Goal: Contribute content: Add original content to the website for others to see

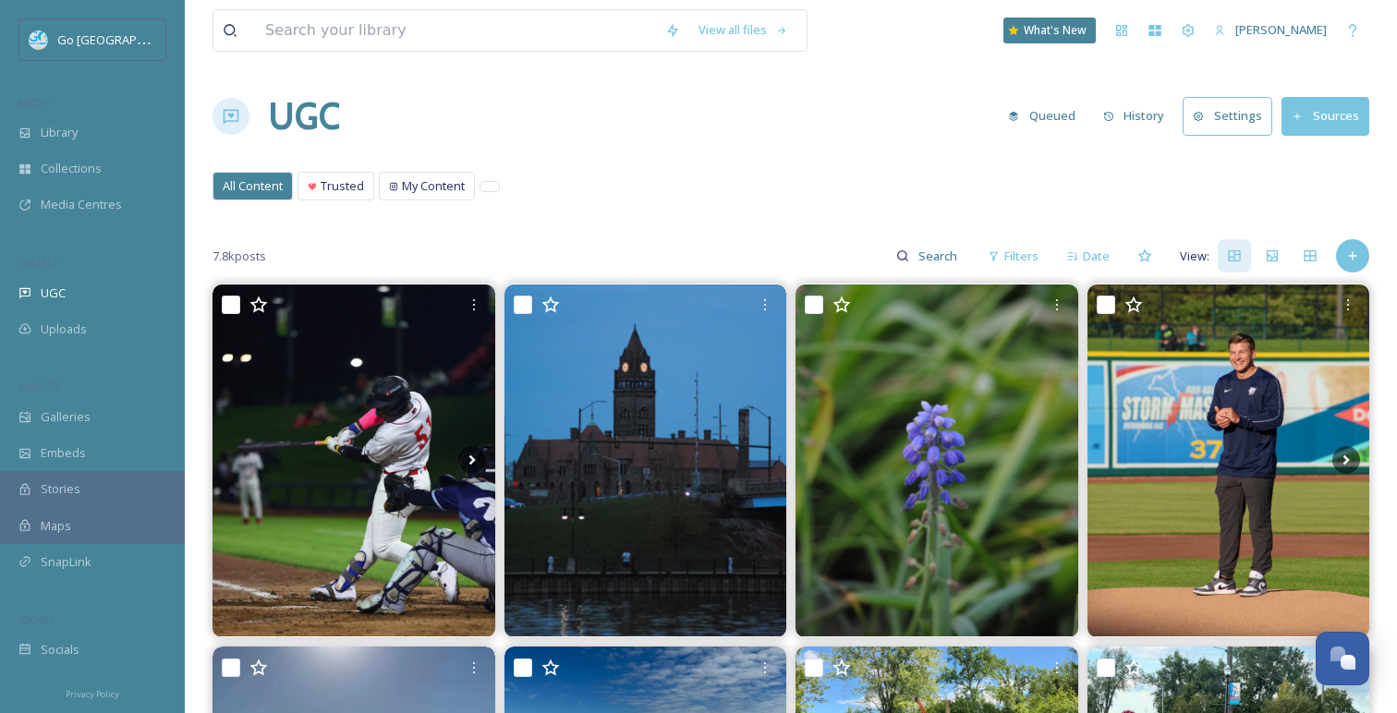
scroll to position [158, 0]
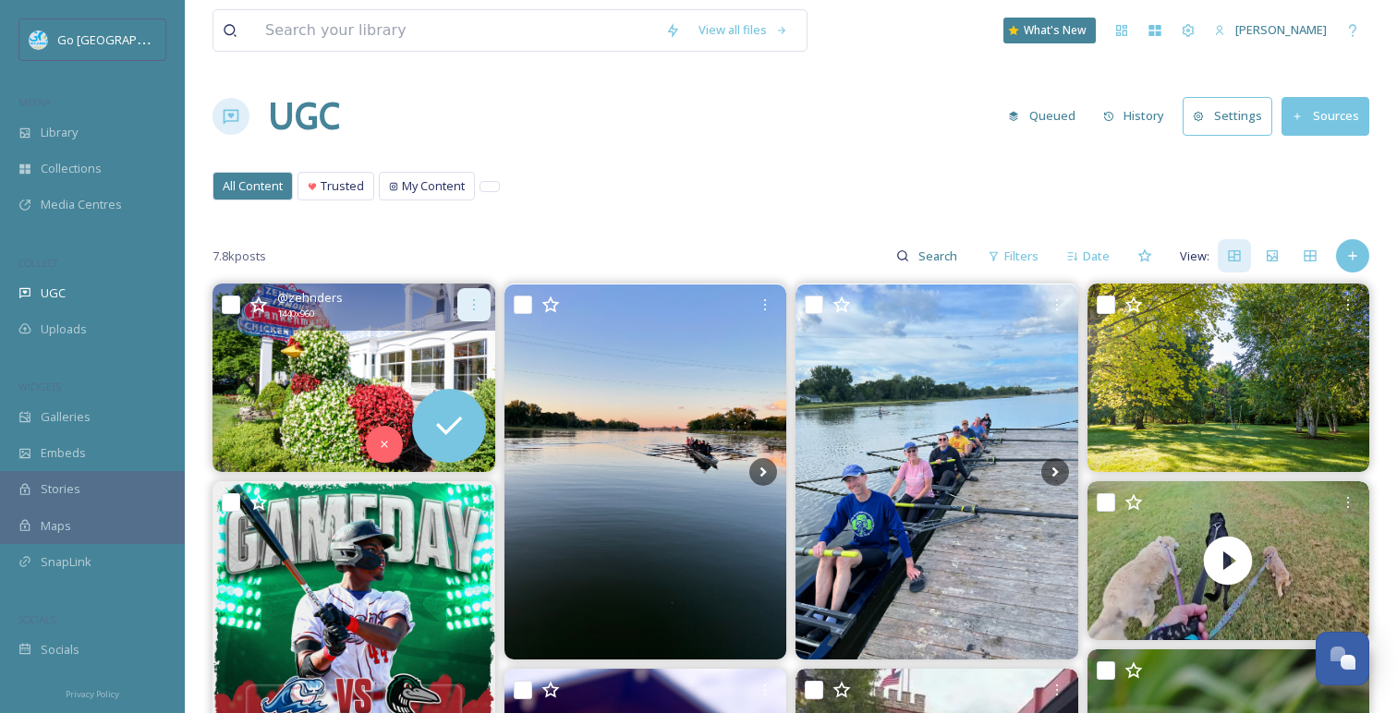
click at [479, 301] on icon at bounding box center [474, 304] width 15 height 15
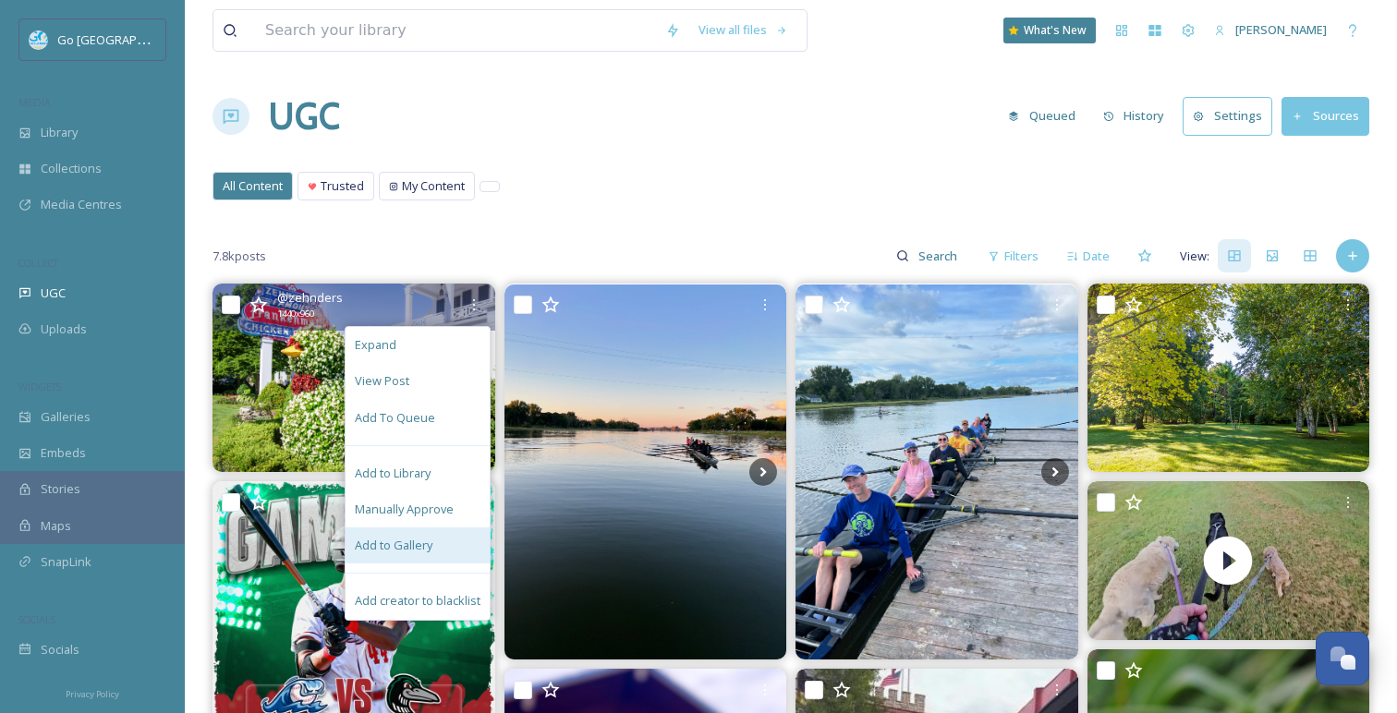
click at [442, 536] on div "Add to Gallery" at bounding box center [418, 545] width 144 height 36
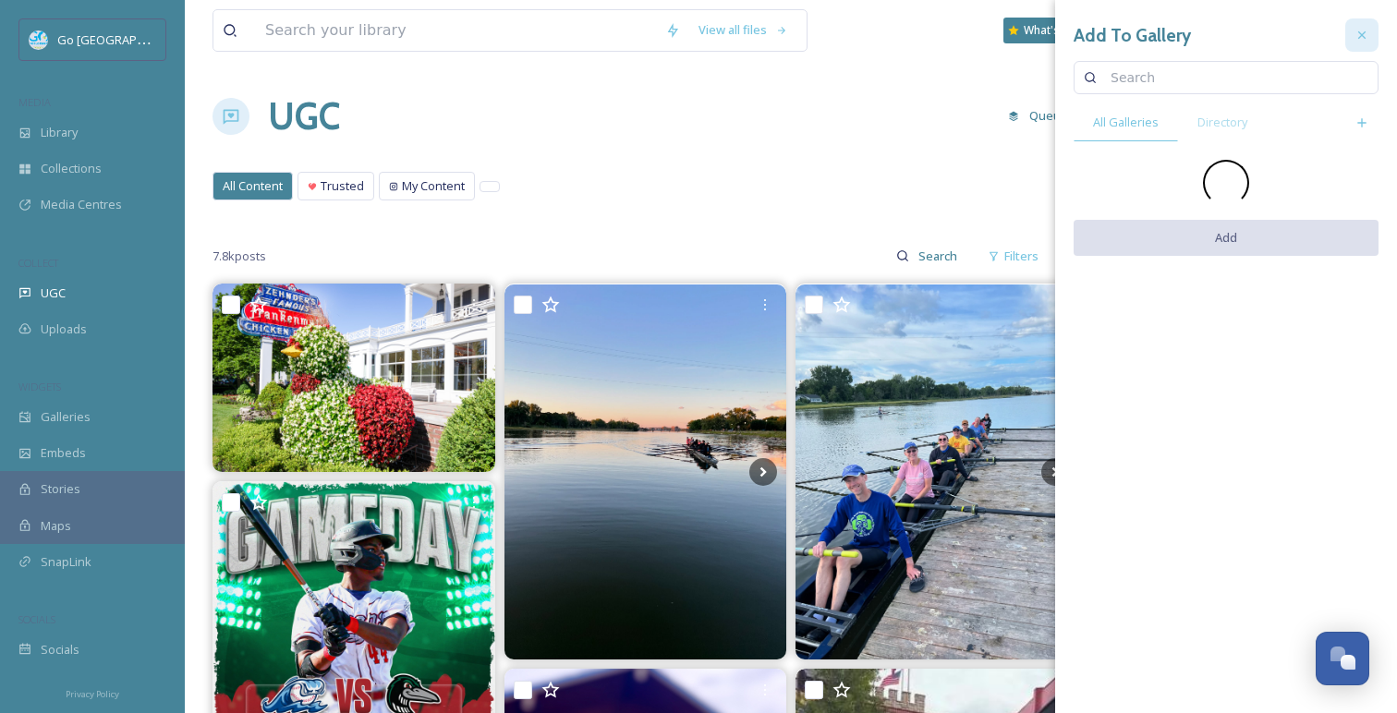
click at [1368, 42] on div at bounding box center [1361, 34] width 33 height 33
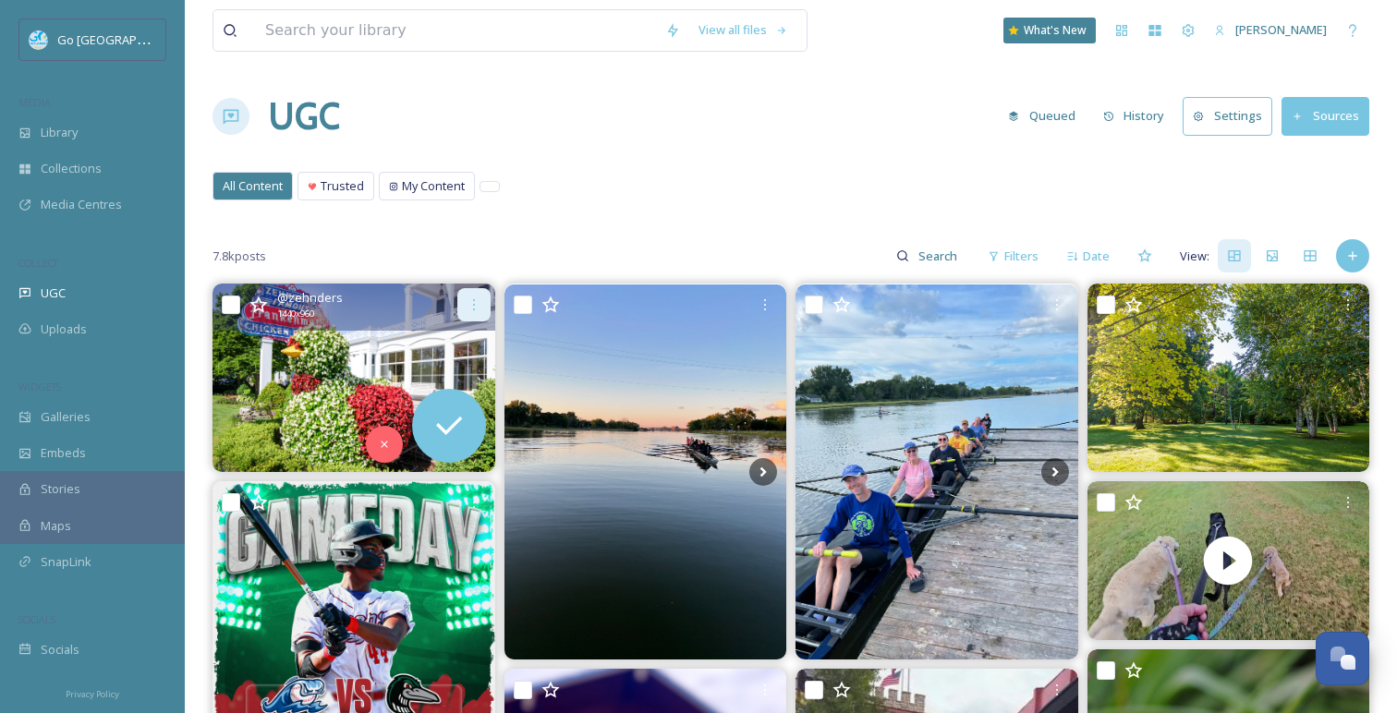
click at [473, 296] on div at bounding box center [473, 304] width 33 height 33
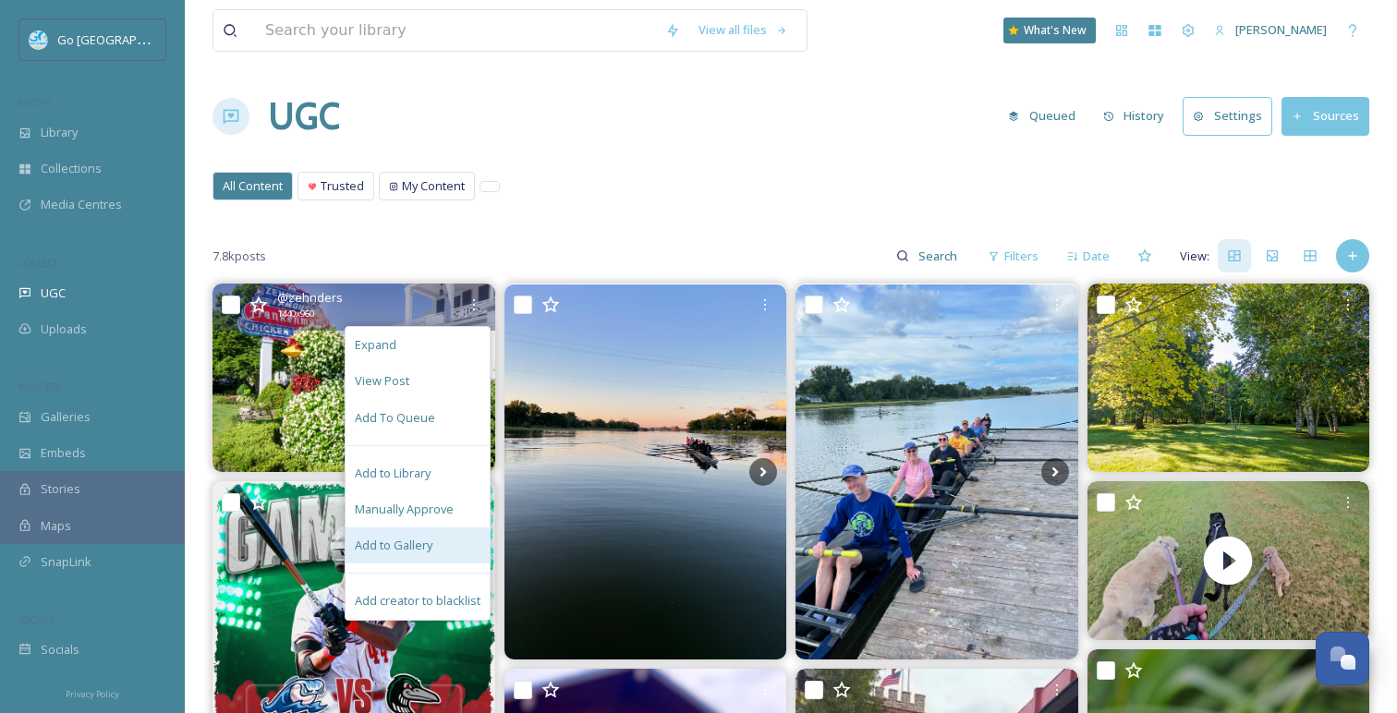
click at [448, 549] on div "Add to Gallery" at bounding box center [418, 545] width 144 height 36
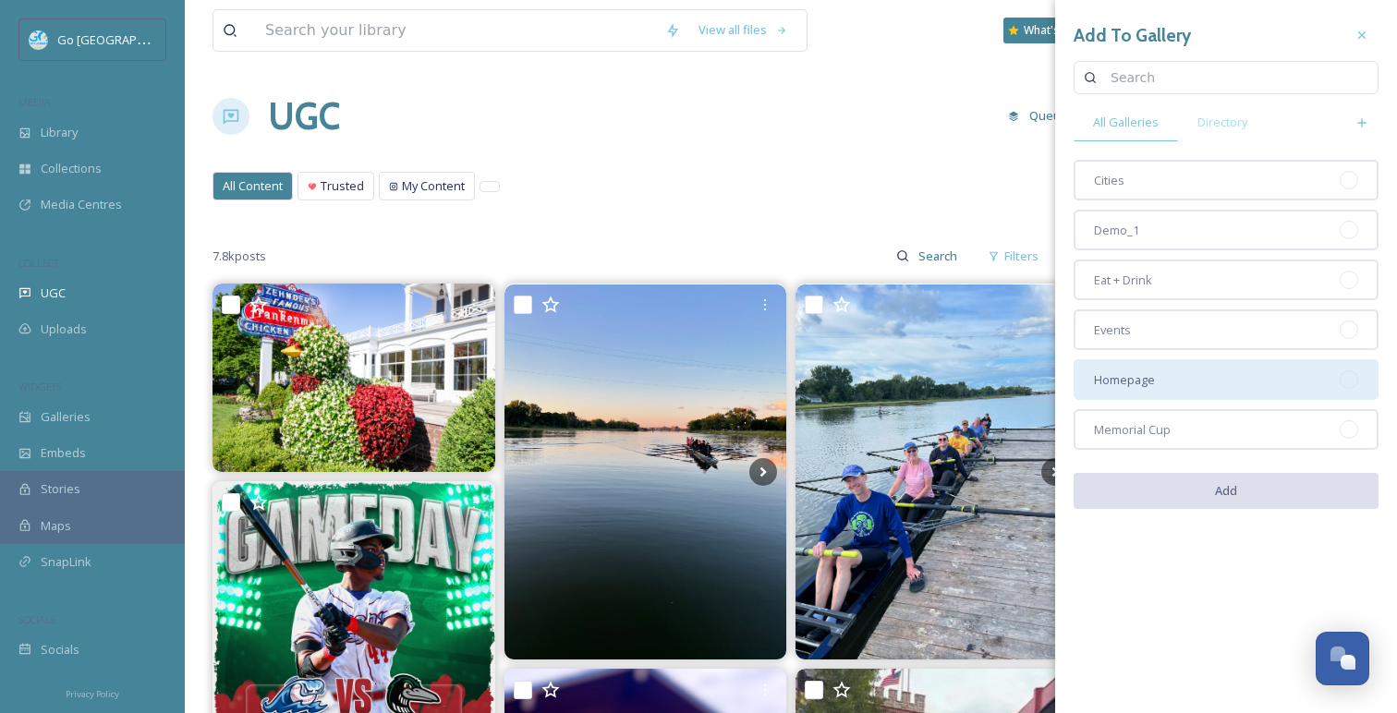
click at [1163, 373] on div "Homepage" at bounding box center [1225, 379] width 305 height 41
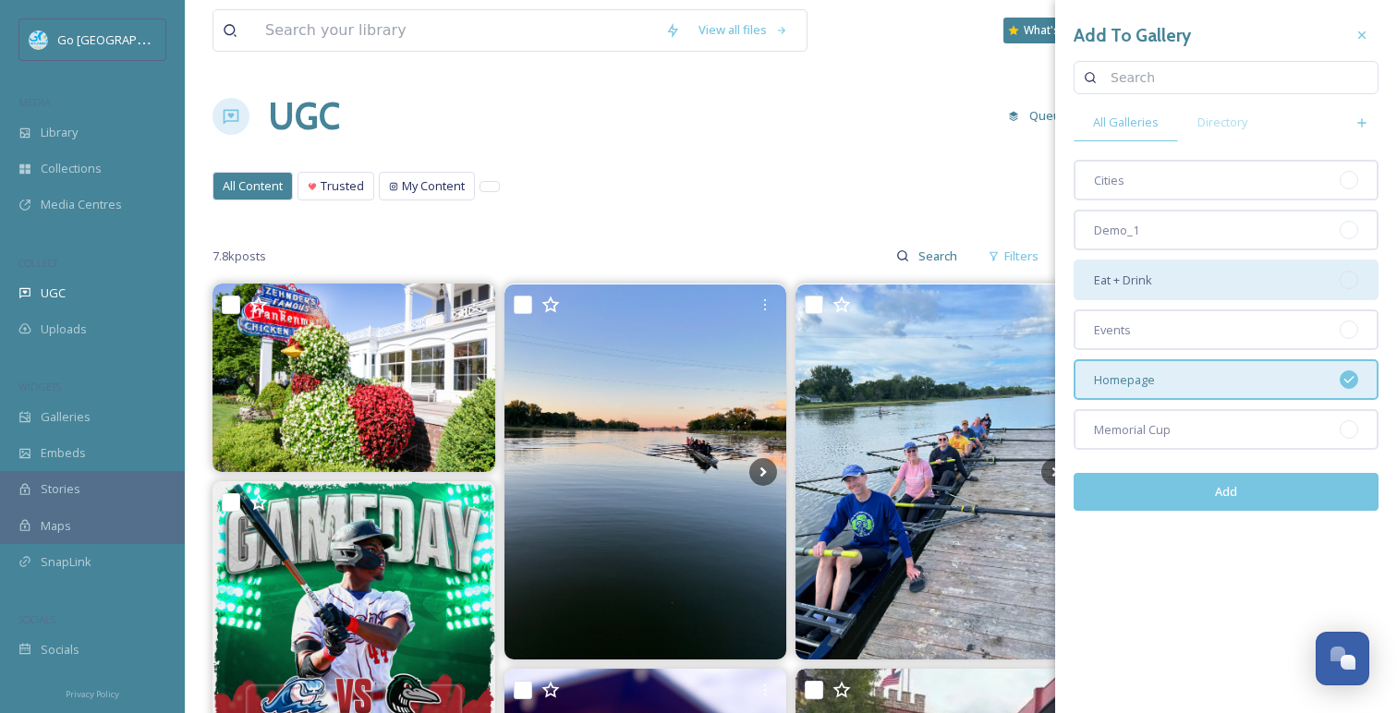
click at [1176, 269] on div "Eat + Drink" at bounding box center [1225, 280] width 305 height 41
click at [1244, 490] on button "Add" at bounding box center [1225, 492] width 305 height 38
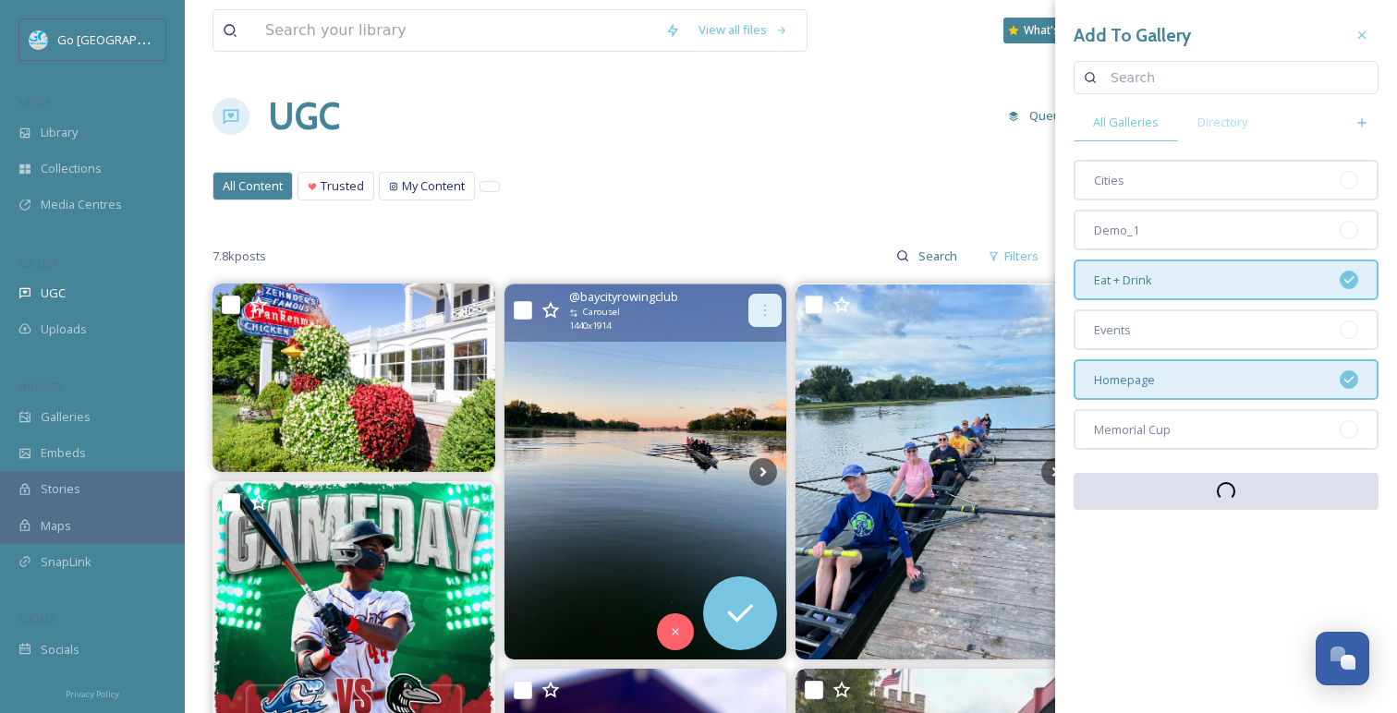
click at [762, 302] on div at bounding box center [764, 310] width 33 height 33
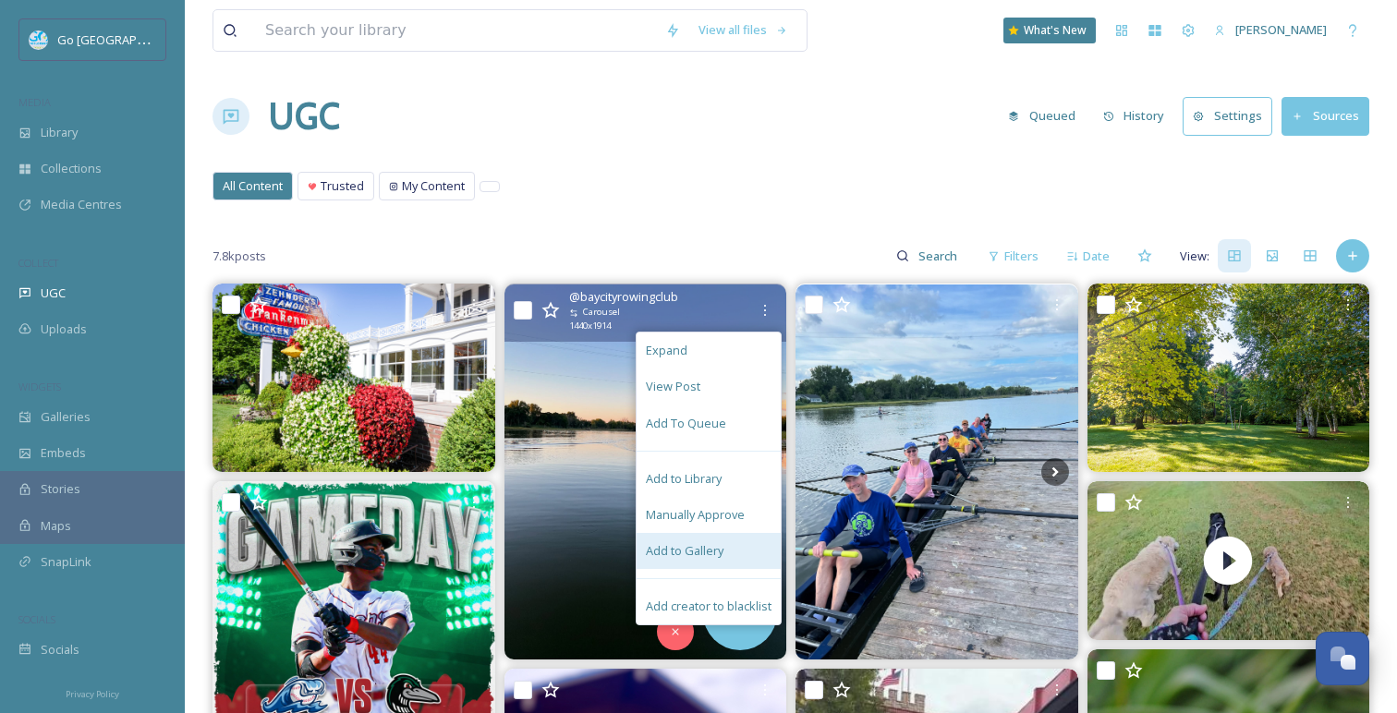
click at [718, 546] on span "Add to Gallery" at bounding box center [685, 551] width 78 height 18
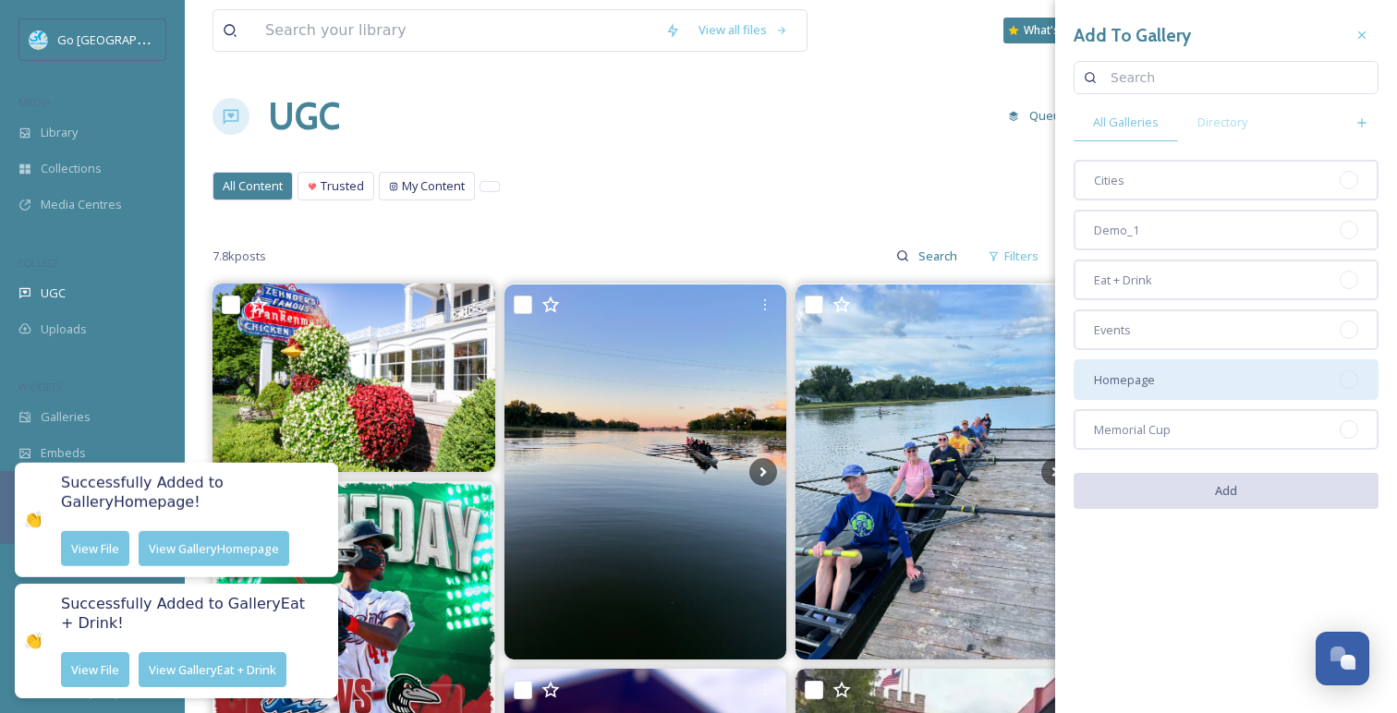
click at [1229, 393] on div "Homepage" at bounding box center [1225, 379] width 305 height 41
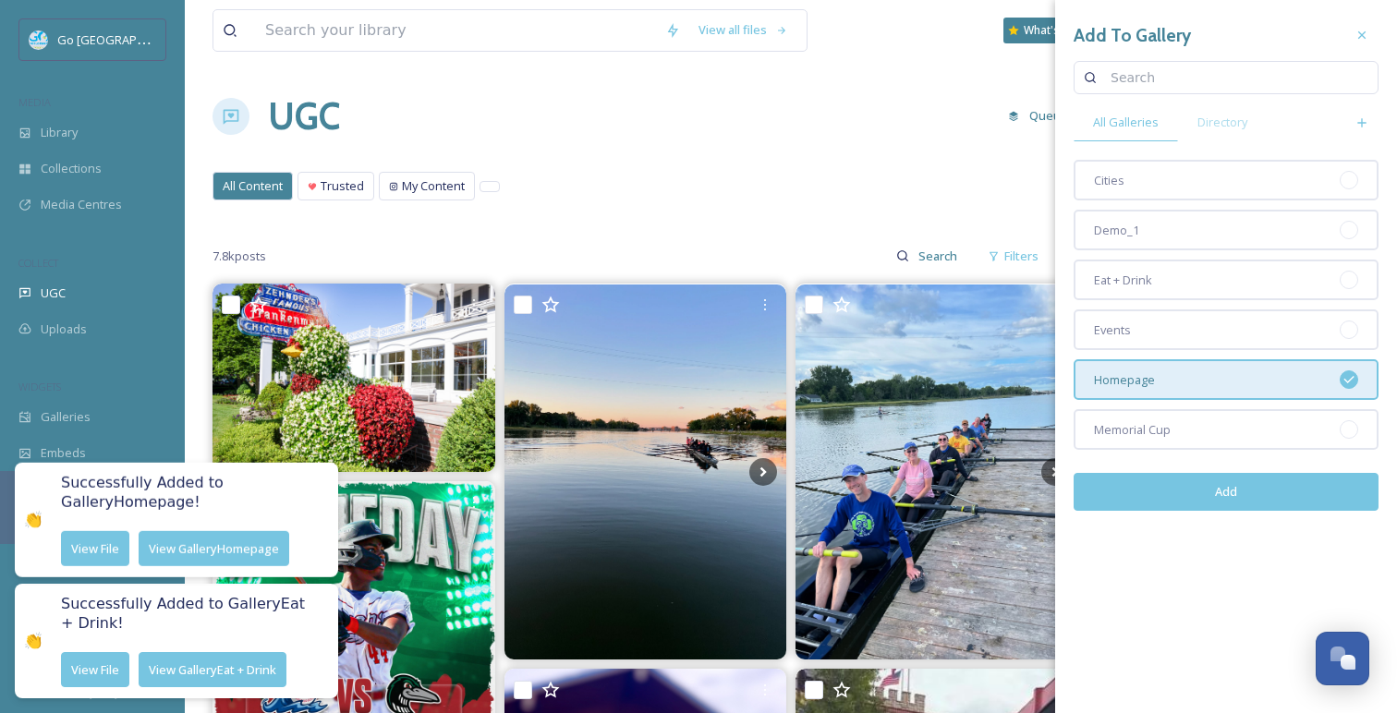
click at [1266, 494] on button "Add" at bounding box center [1225, 492] width 305 height 38
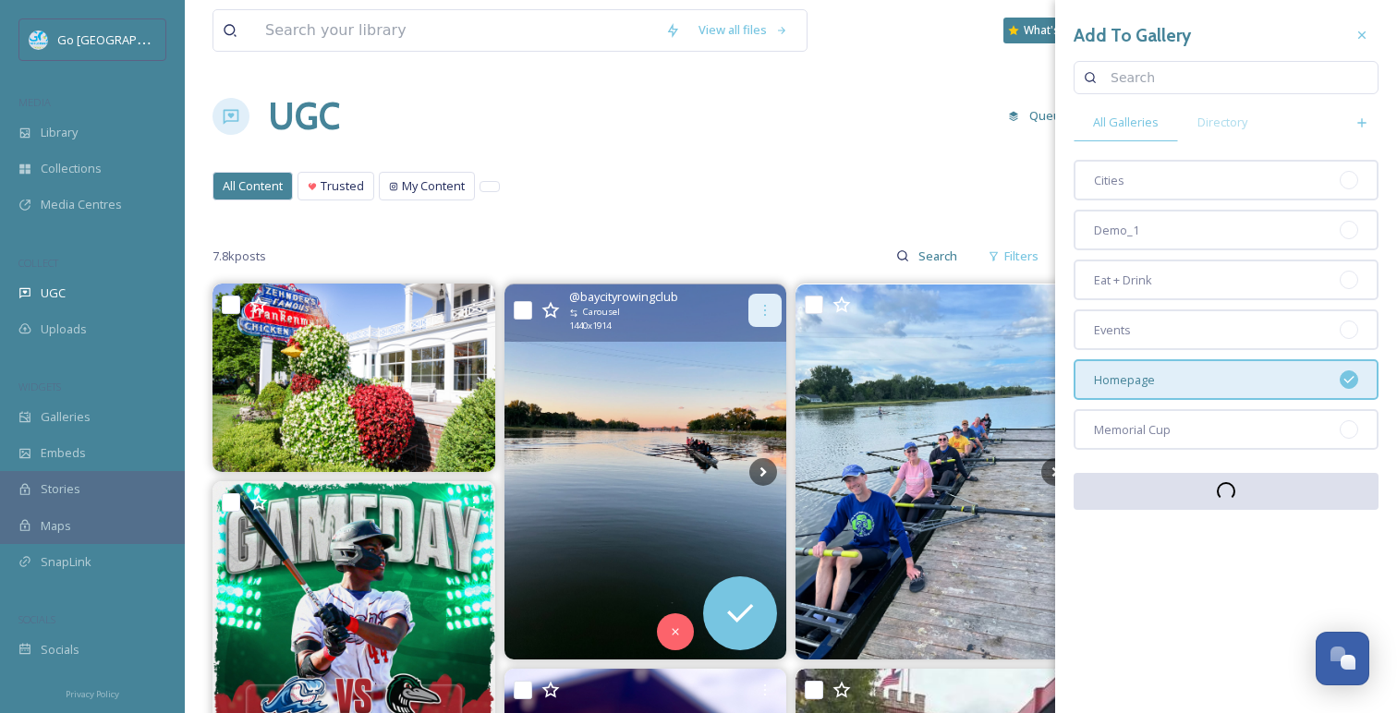
click at [769, 309] on icon at bounding box center [765, 310] width 15 height 15
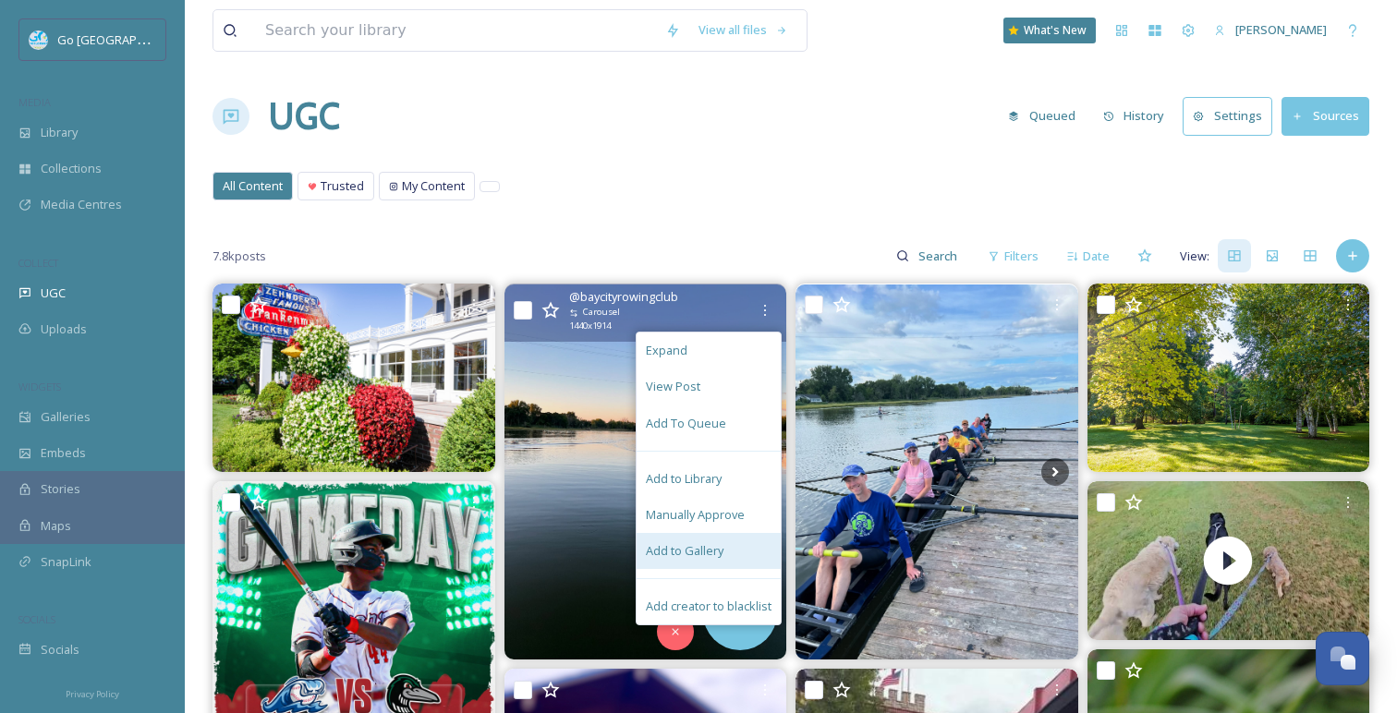
click at [705, 545] on span "Add to Gallery" at bounding box center [685, 551] width 78 height 18
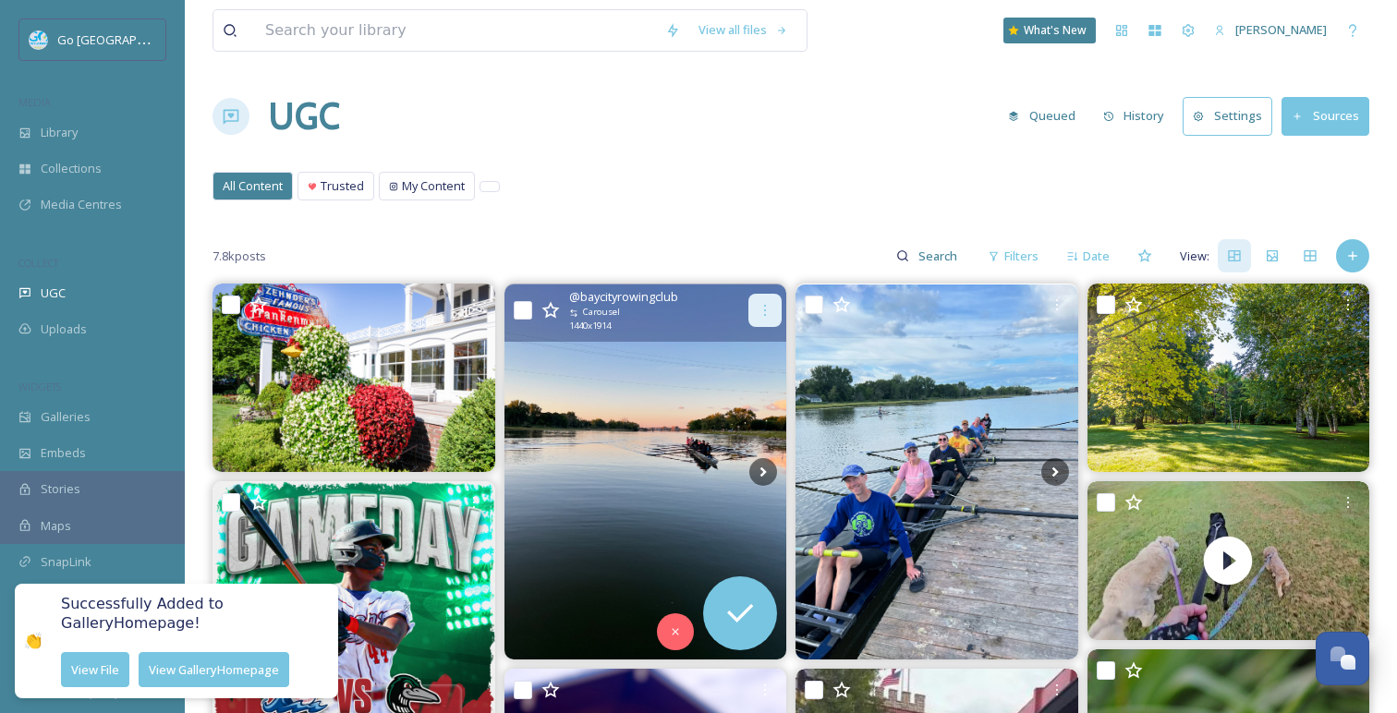
click at [764, 309] on icon at bounding box center [765, 310] width 15 height 15
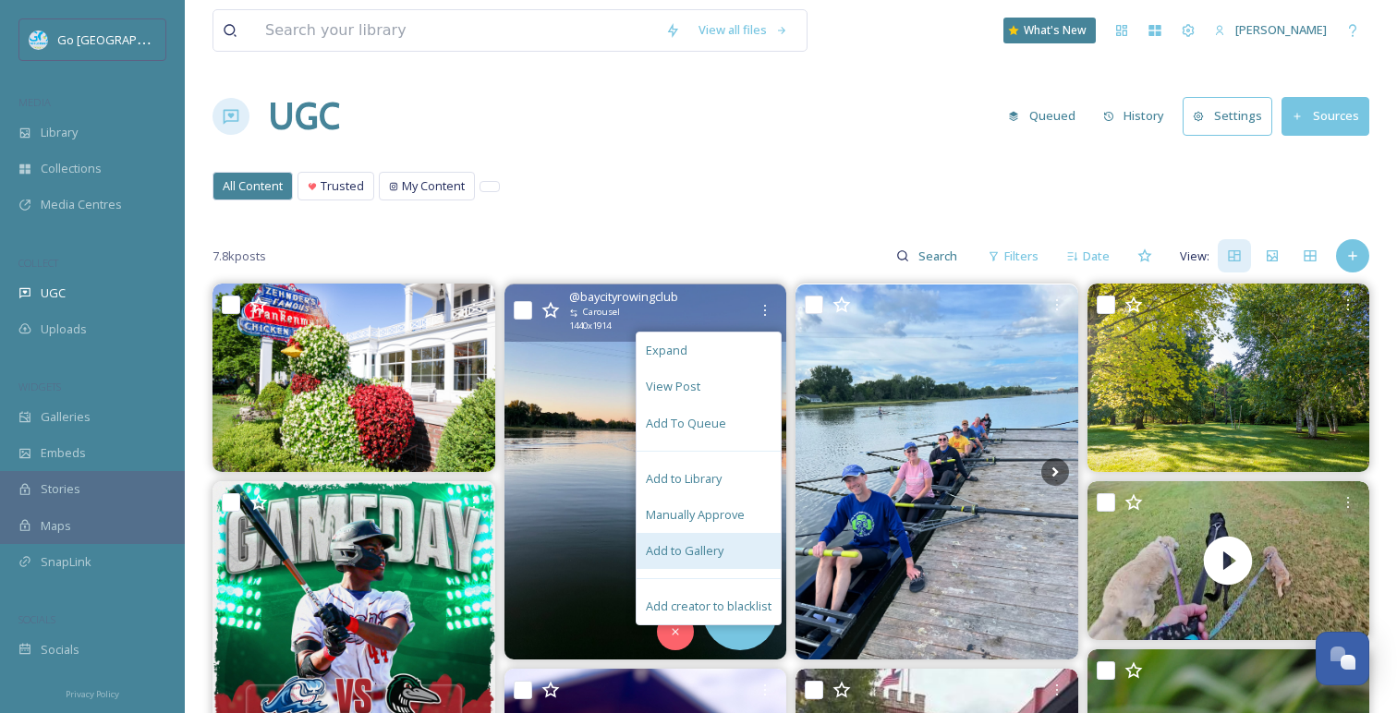
click at [713, 556] on span "Add to Gallery" at bounding box center [685, 551] width 78 height 18
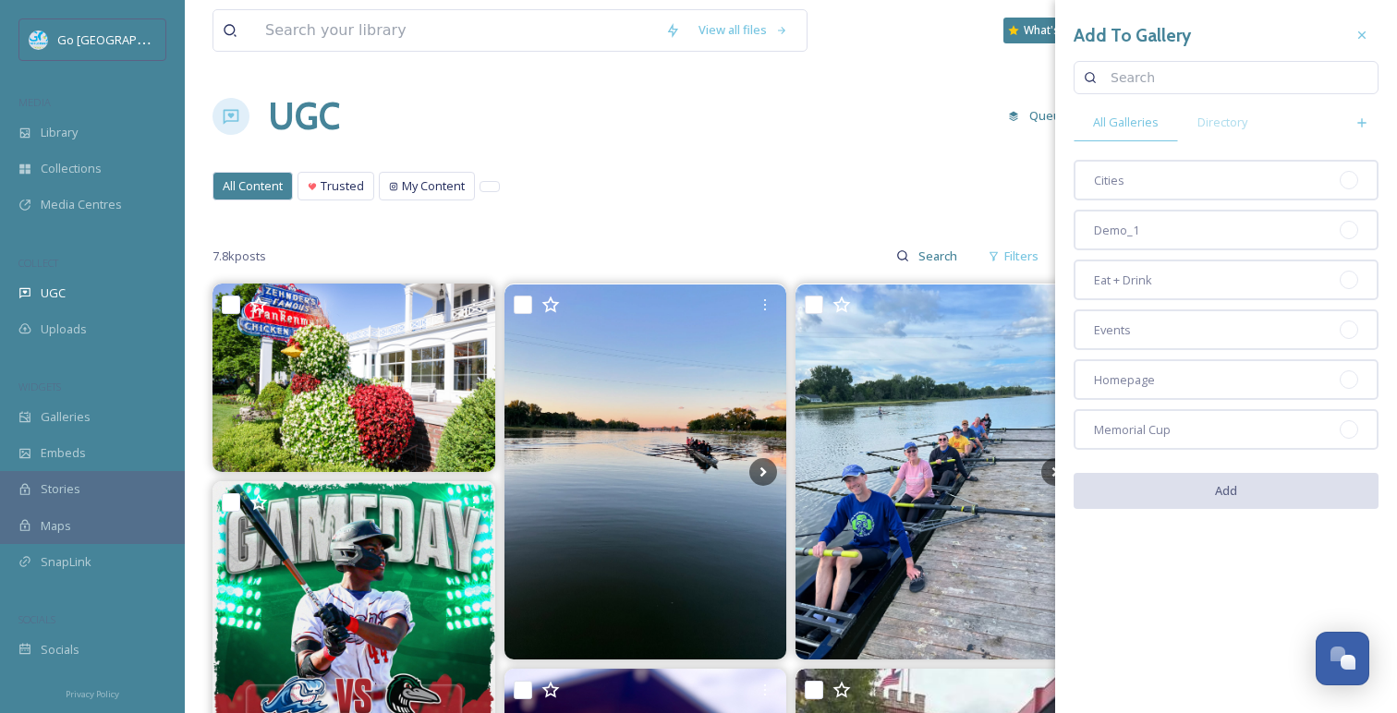
click at [804, 137] on div "UGC Queued History Settings Sources" at bounding box center [790, 116] width 1157 height 55
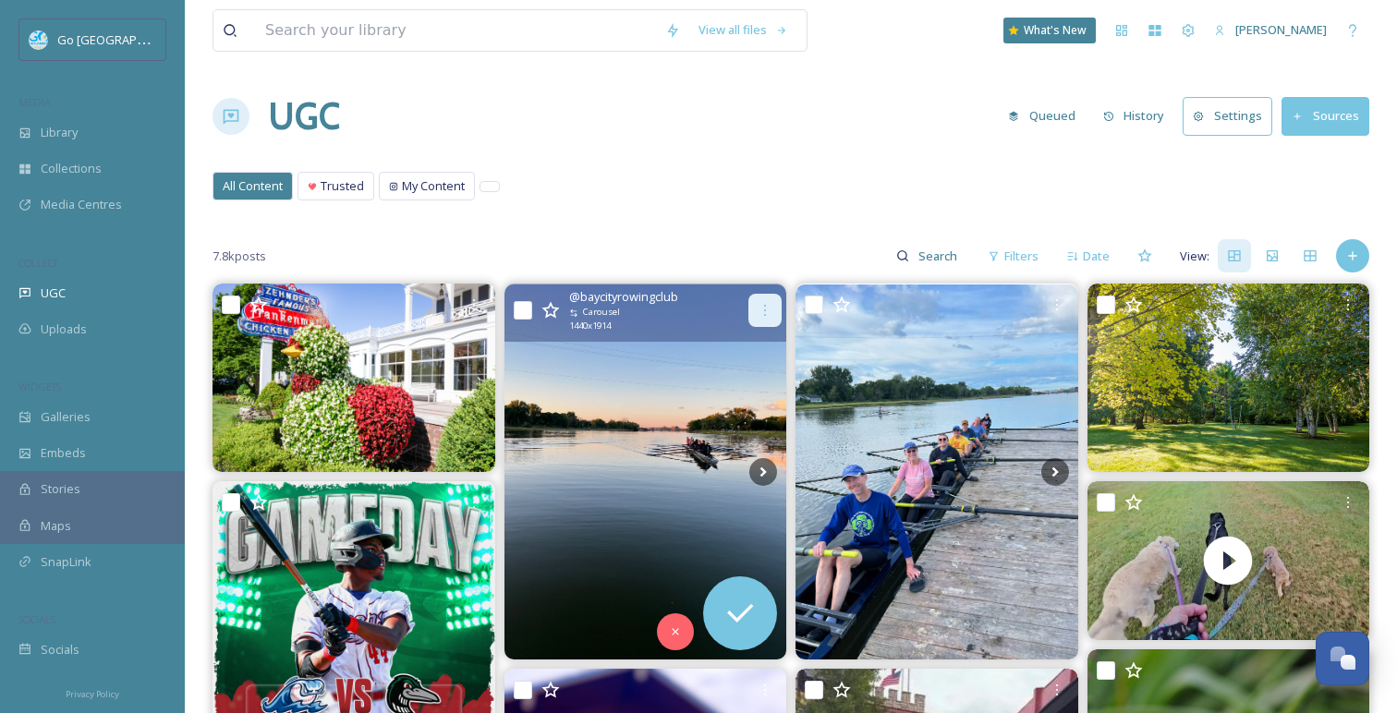
click at [761, 309] on icon at bounding box center [765, 310] width 15 height 15
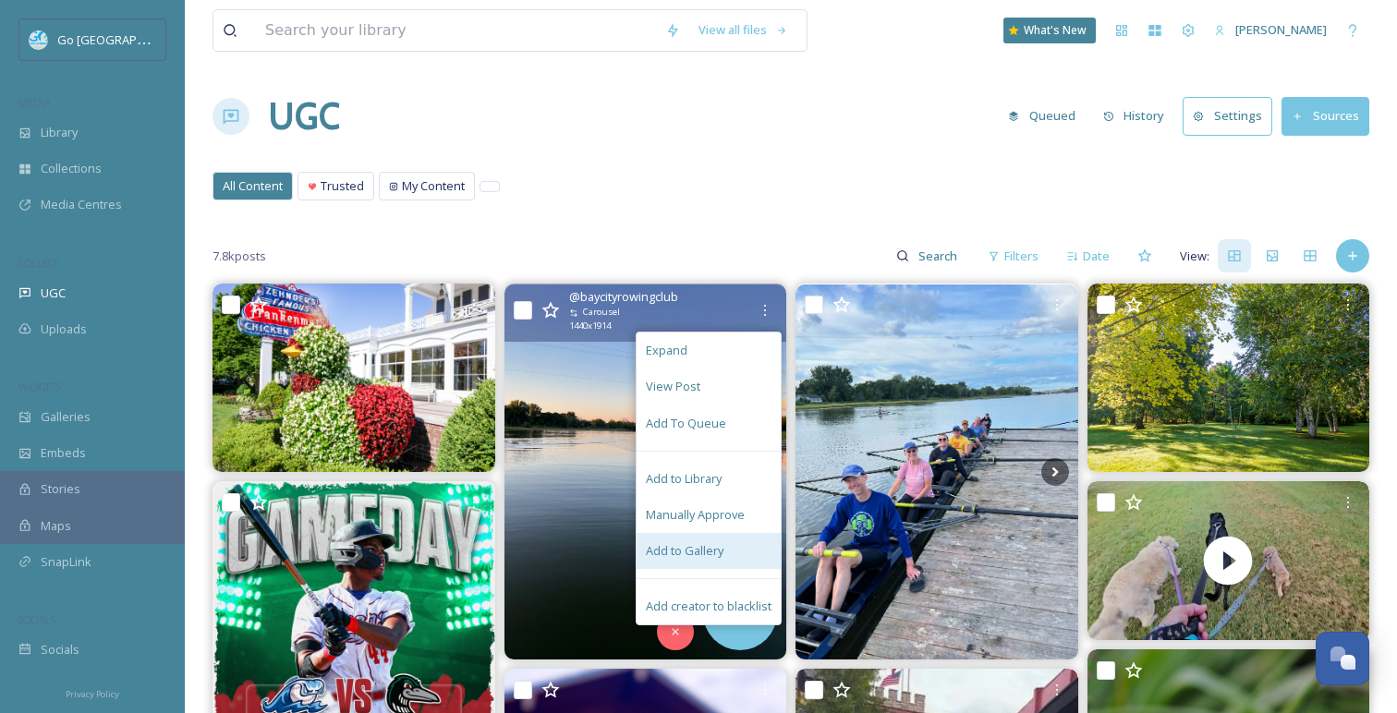
click at [741, 555] on div "Add to Gallery" at bounding box center [708, 551] width 144 height 36
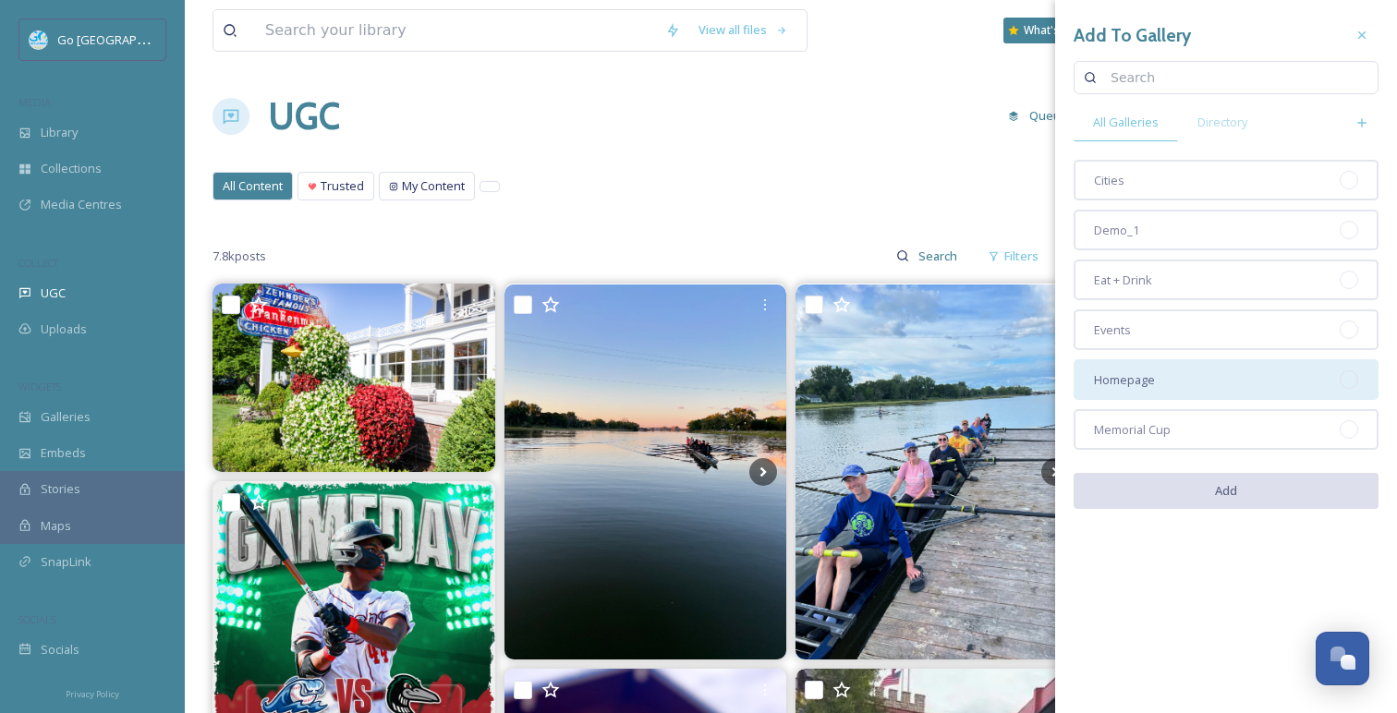
click at [1187, 389] on div "Homepage" at bounding box center [1225, 379] width 305 height 41
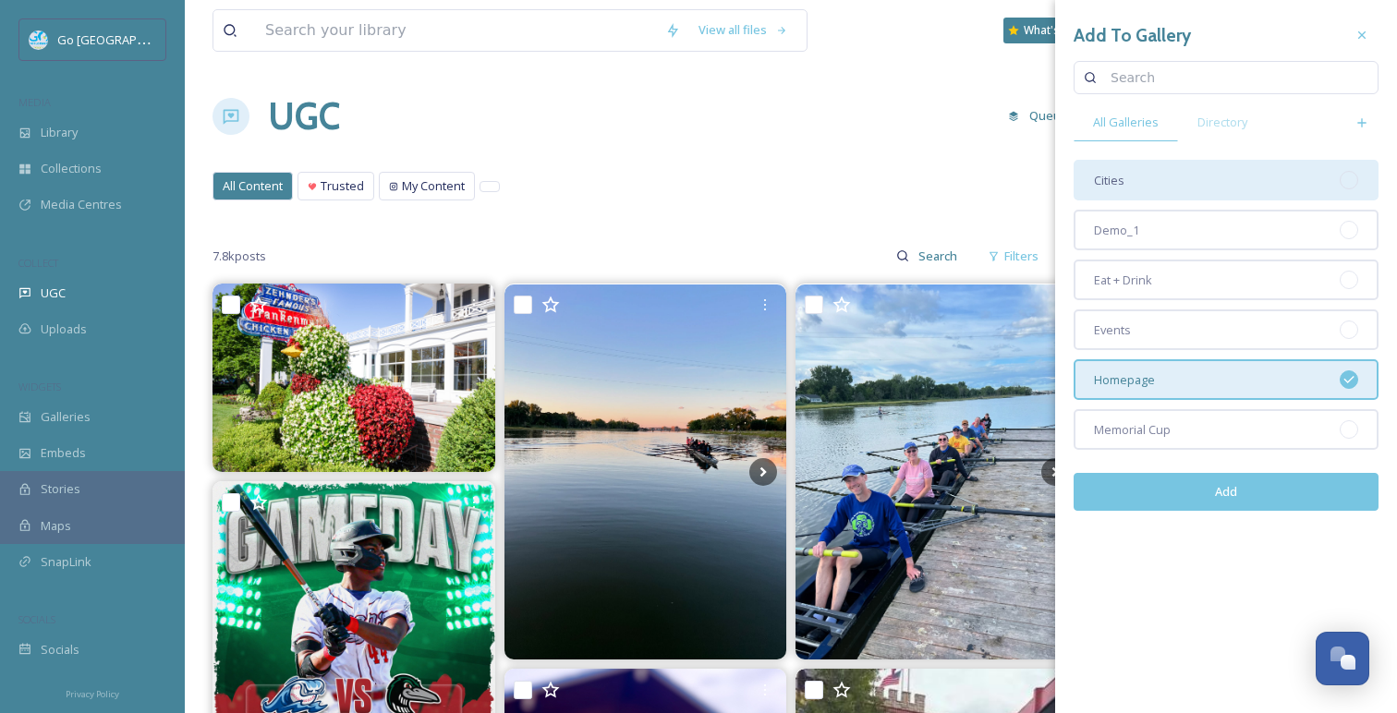
click at [1271, 181] on div "Cities" at bounding box center [1225, 180] width 305 height 41
click at [1260, 504] on button "Add" at bounding box center [1225, 492] width 305 height 38
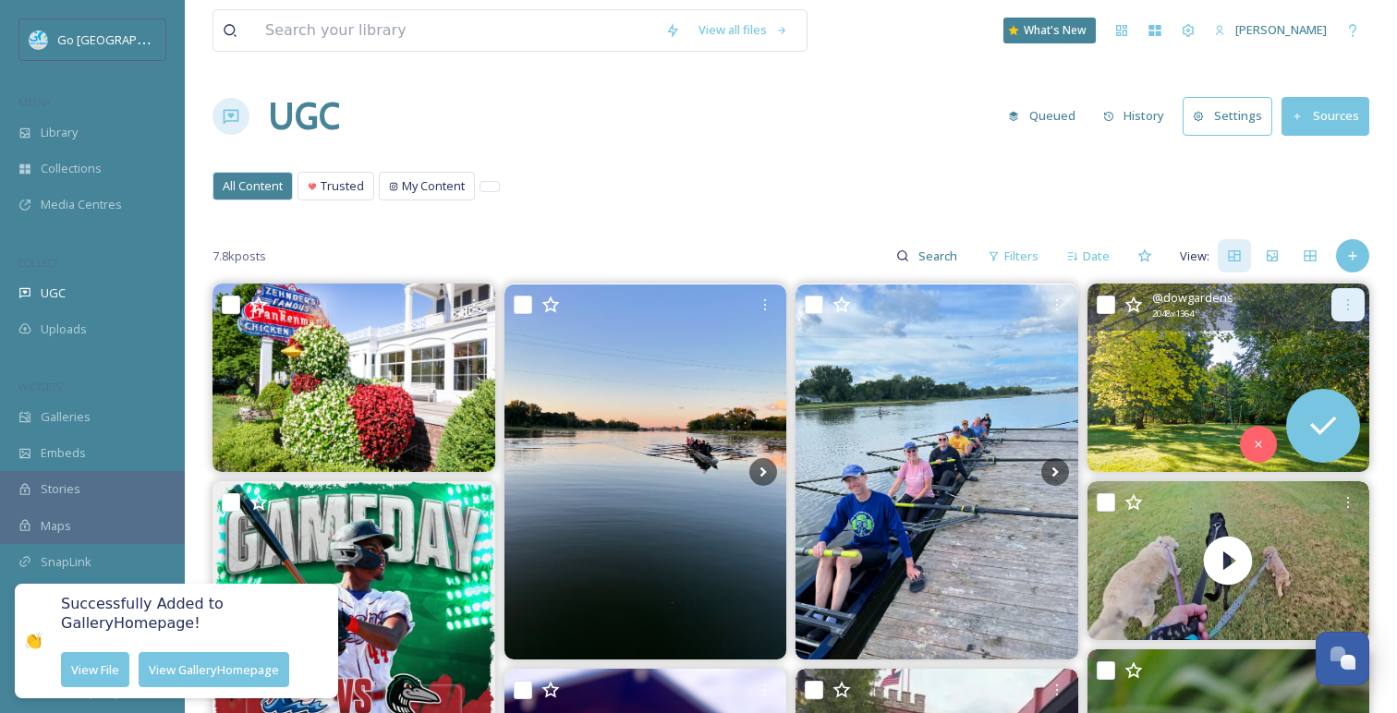
click at [1350, 306] on icon at bounding box center [1347, 304] width 15 height 15
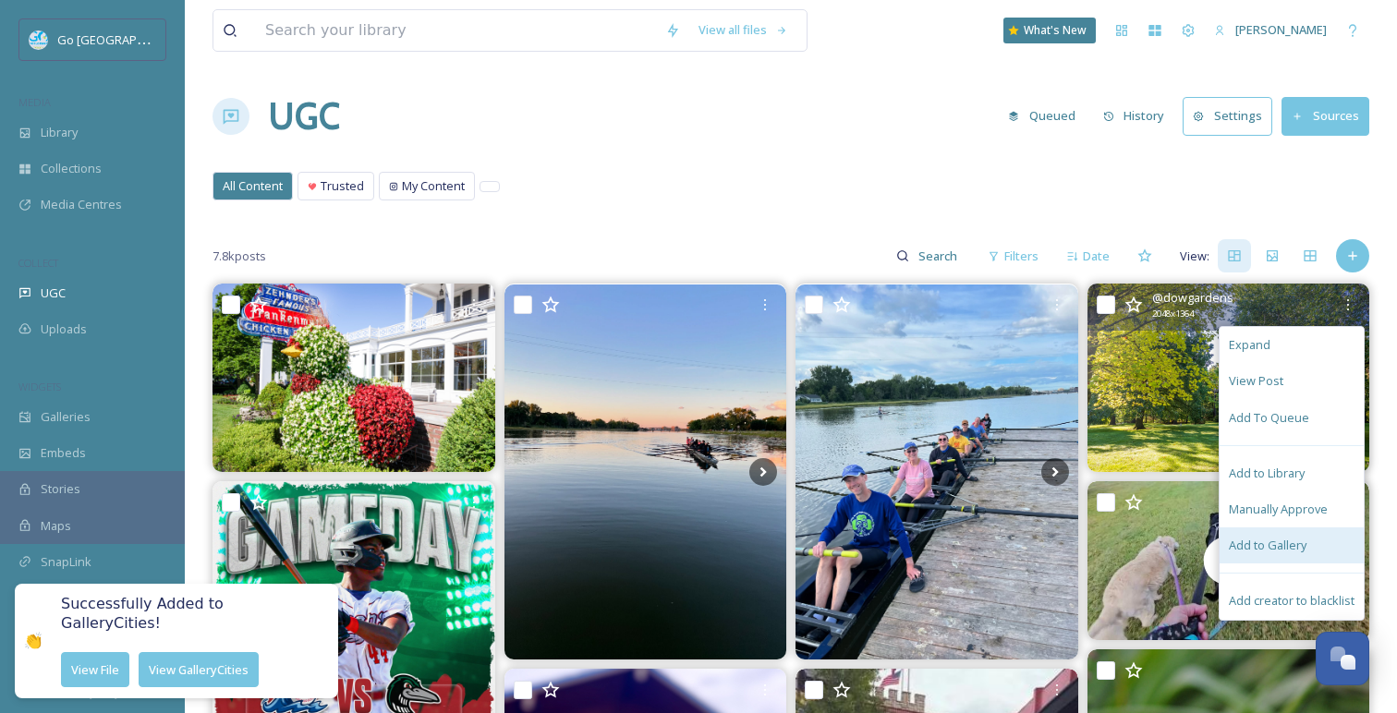
click at [1262, 547] on span "Add to Gallery" at bounding box center [1268, 546] width 78 height 18
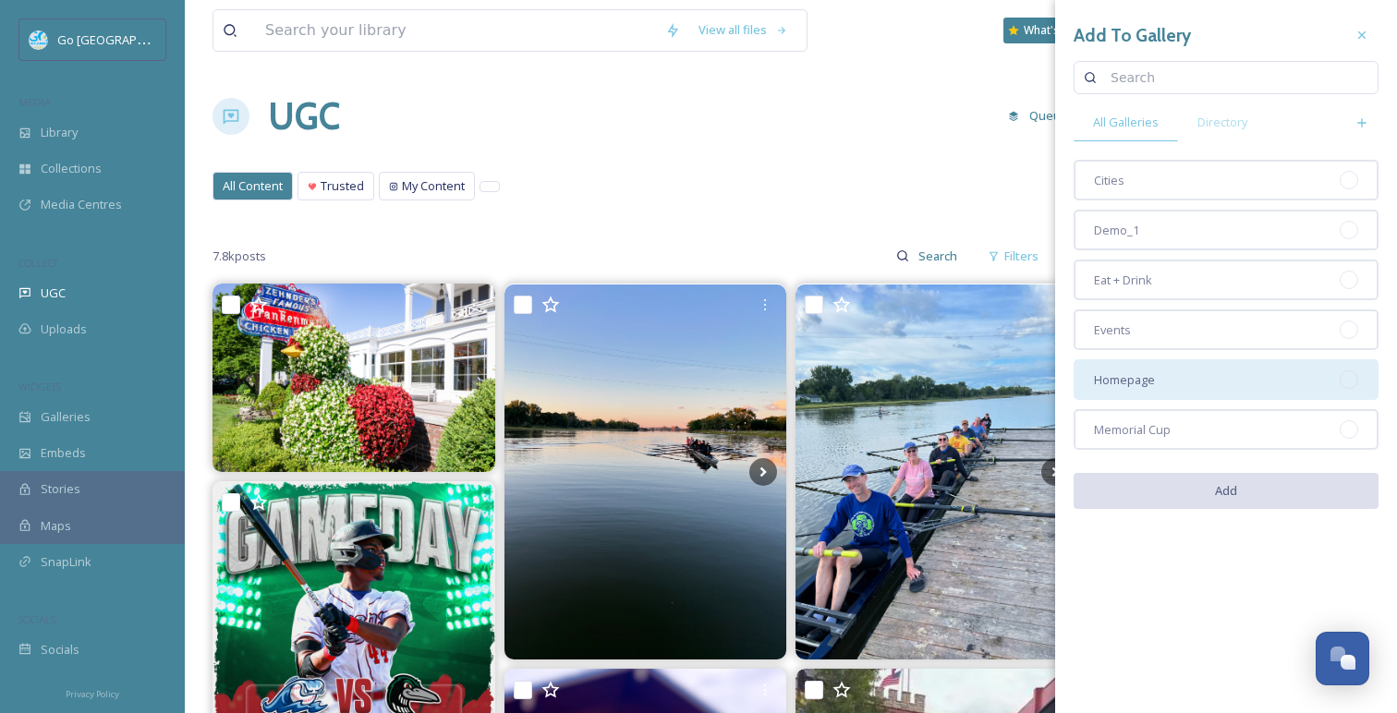
click at [1175, 391] on div "Homepage" at bounding box center [1225, 379] width 305 height 41
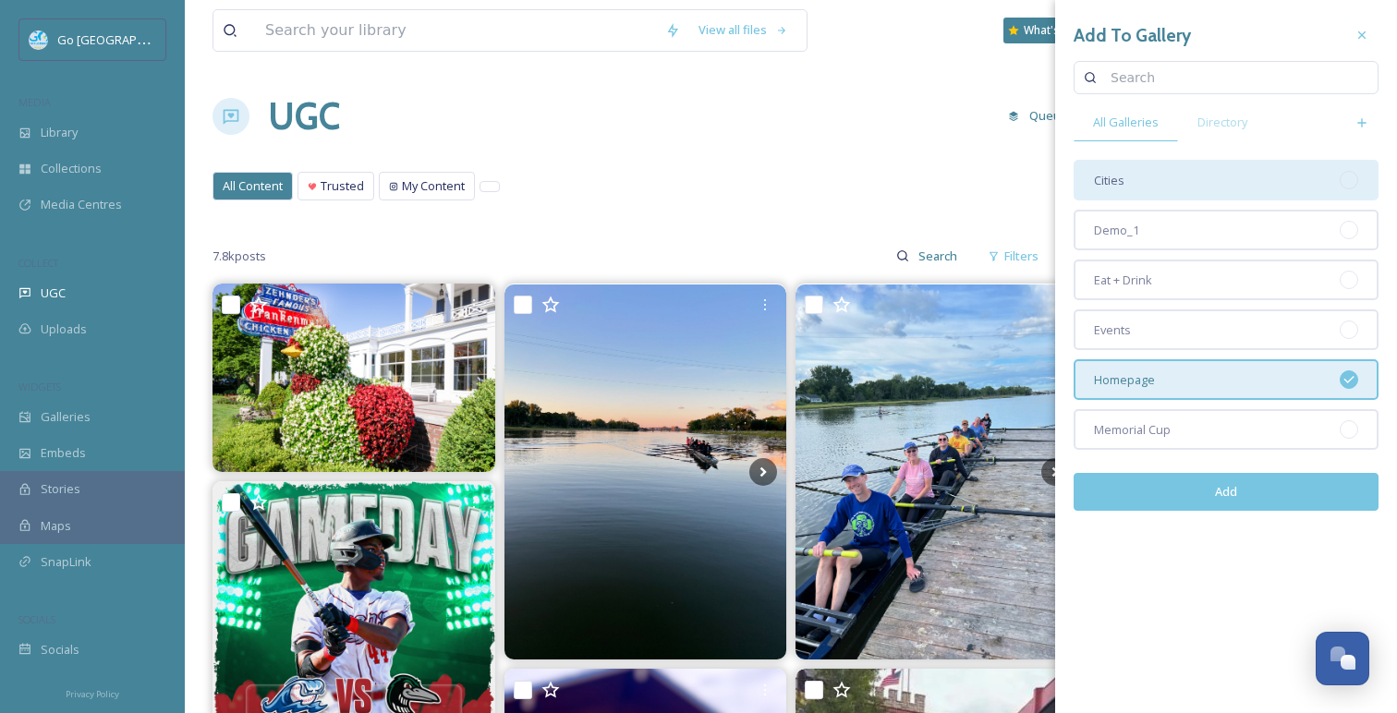
click at [1175, 185] on div "Cities" at bounding box center [1225, 180] width 305 height 41
click at [1215, 496] on button "Add" at bounding box center [1225, 492] width 305 height 38
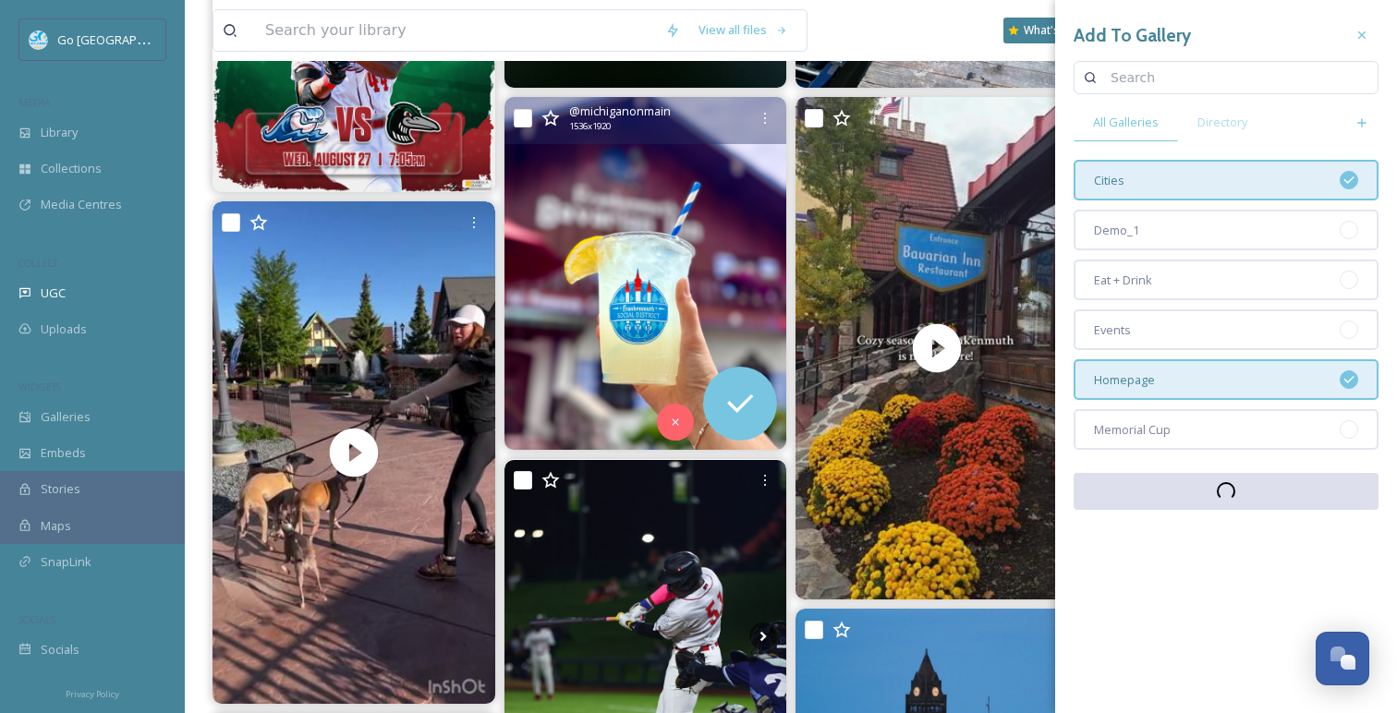
scroll to position [564, 0]
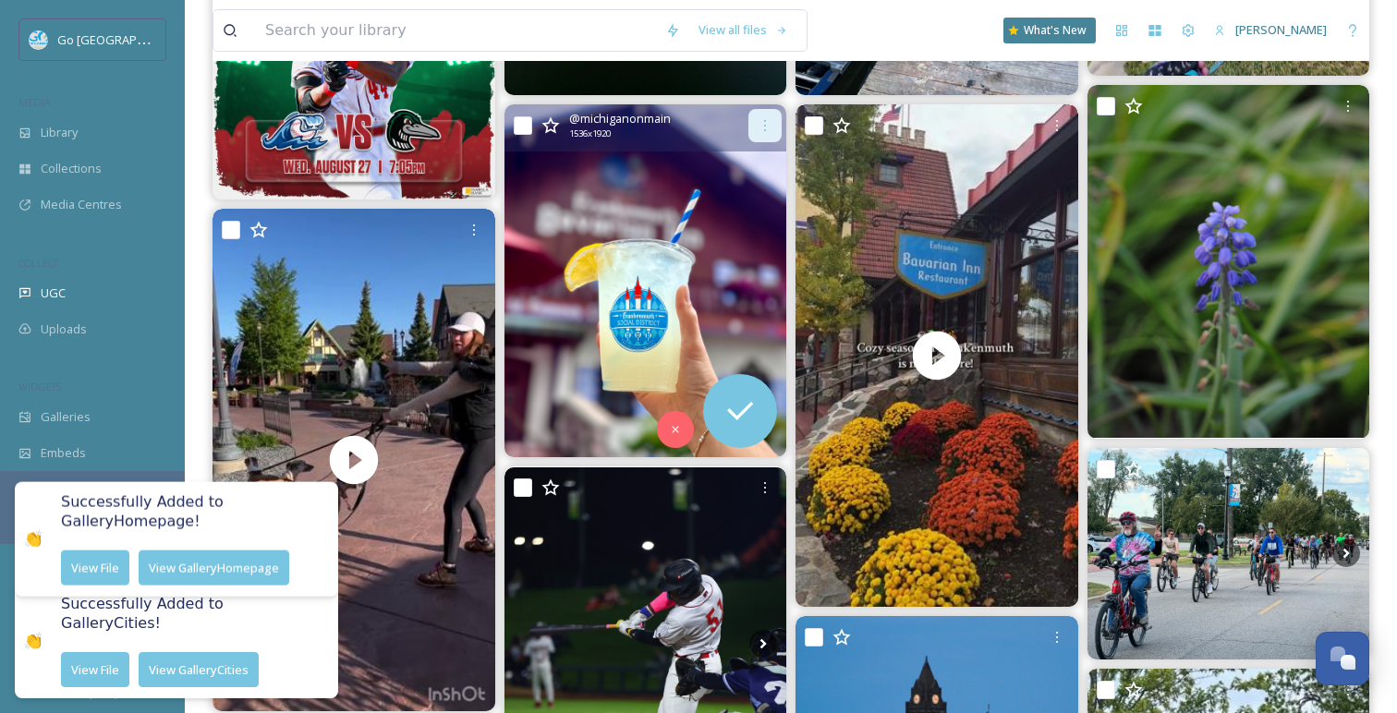
click at [774, 126] on div at bounding box center [764, 125] width 33 height 33
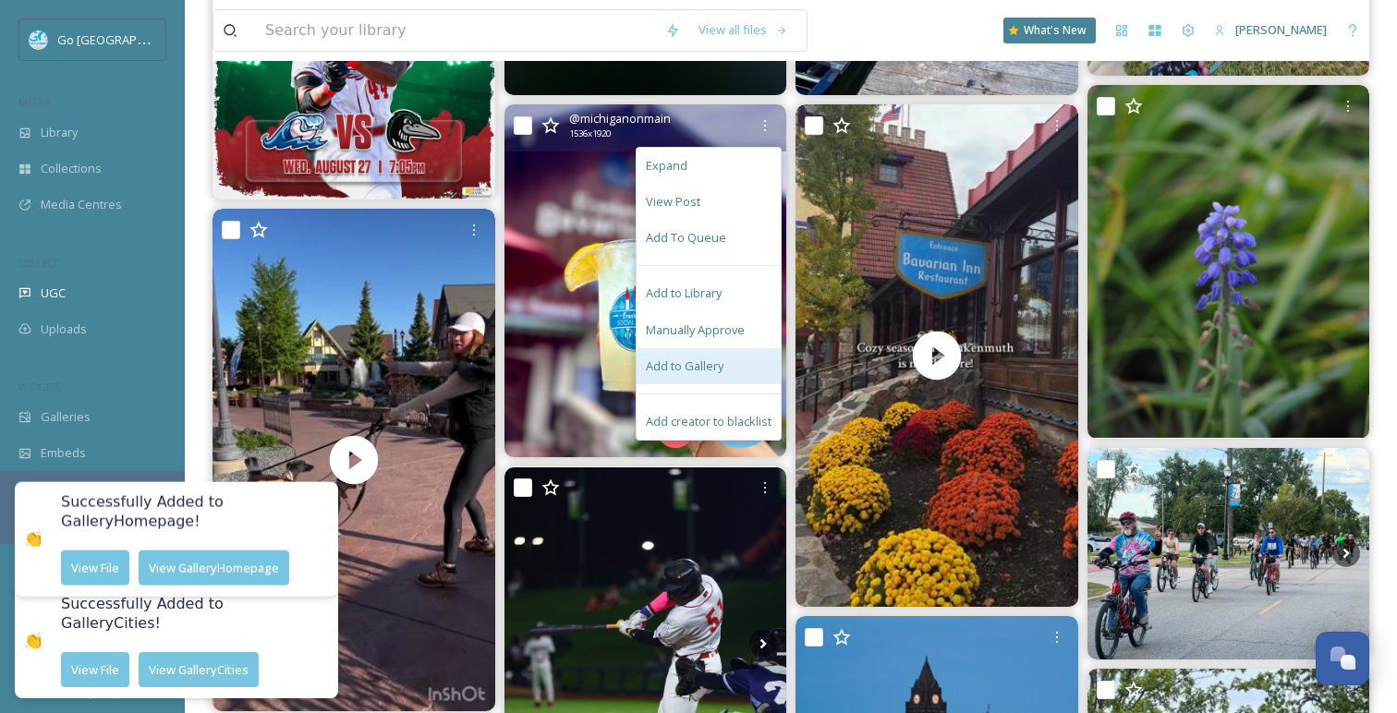
click at [714, 371] on span "Add to Gallery" at bounding box center [685, 367] width 78 height 18
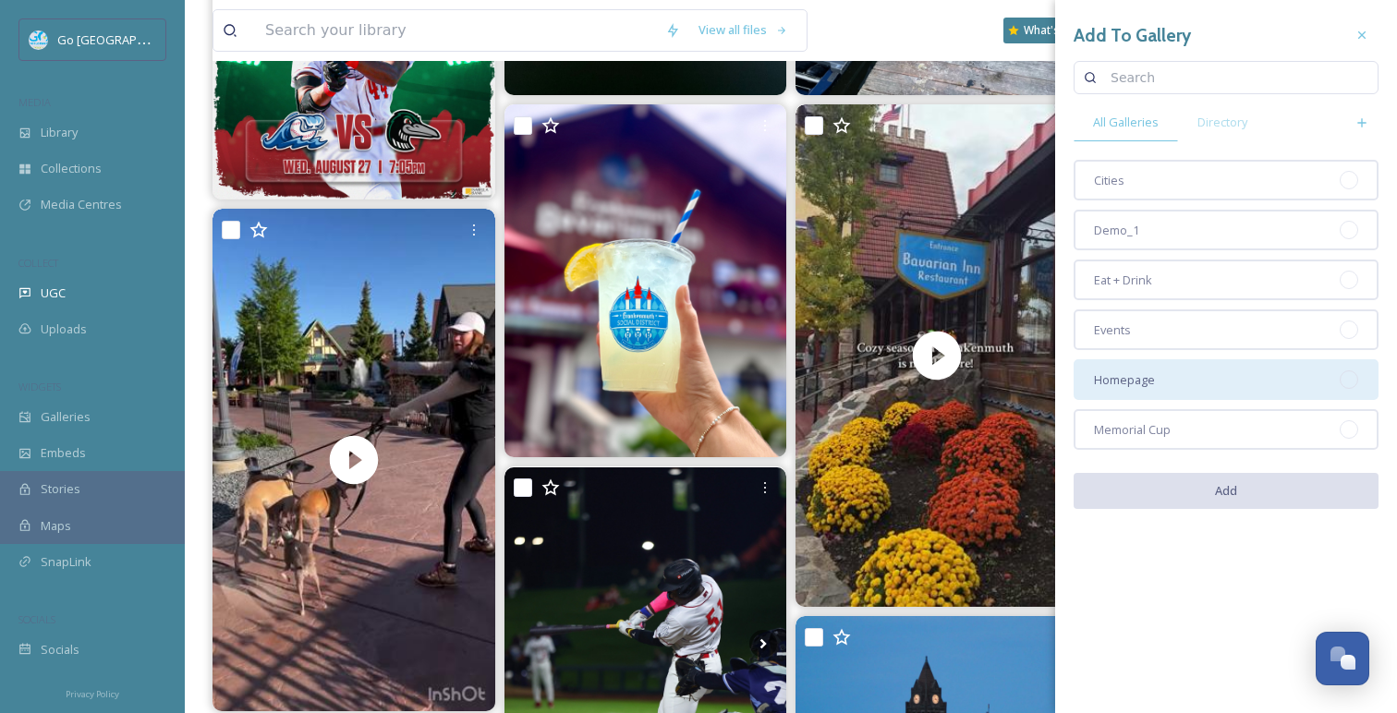
click at [1178, 390] on div "Homepage" at bounding box center [1225, 379] width 305 height 41
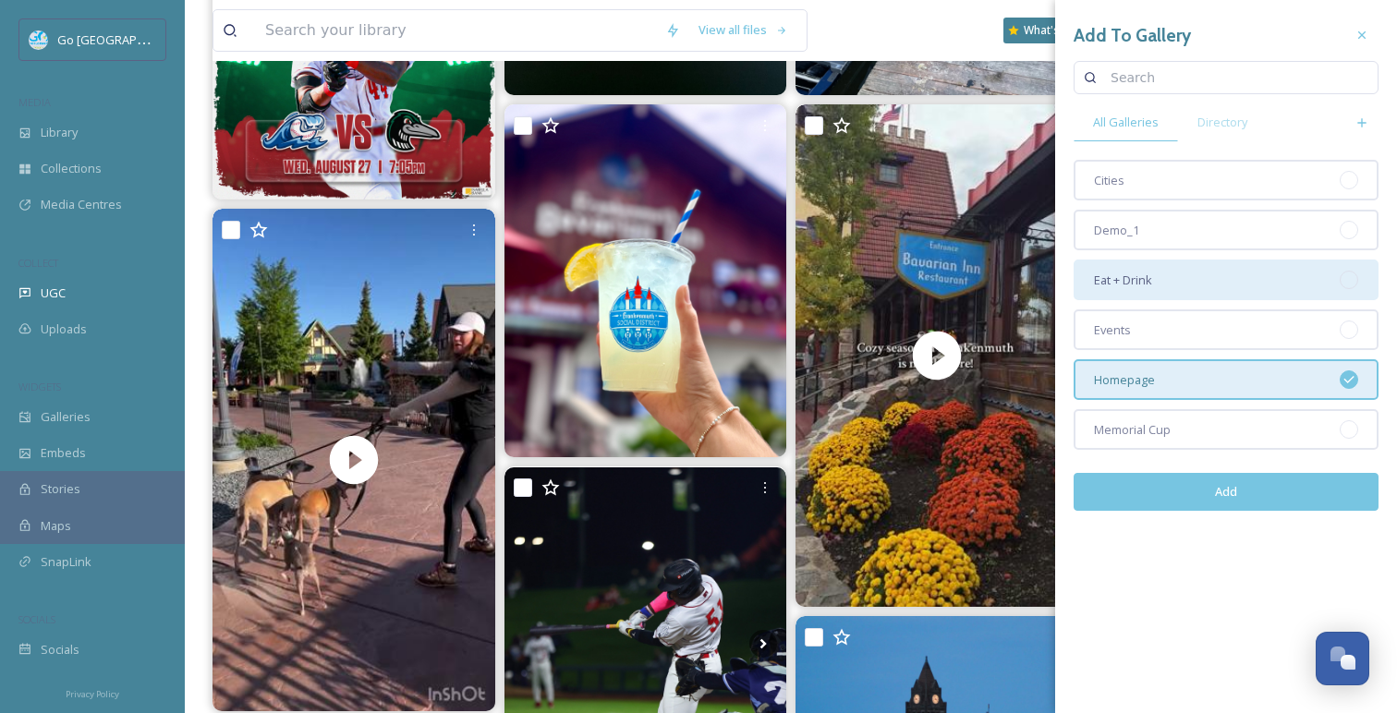
click at [1225, 287] on div "Eat + Drink" at bounding box center [1225, 280] width 305 height 41
click at [1226, 491] on button "Add" at bounding box center [1225, 492] width 305 height 38
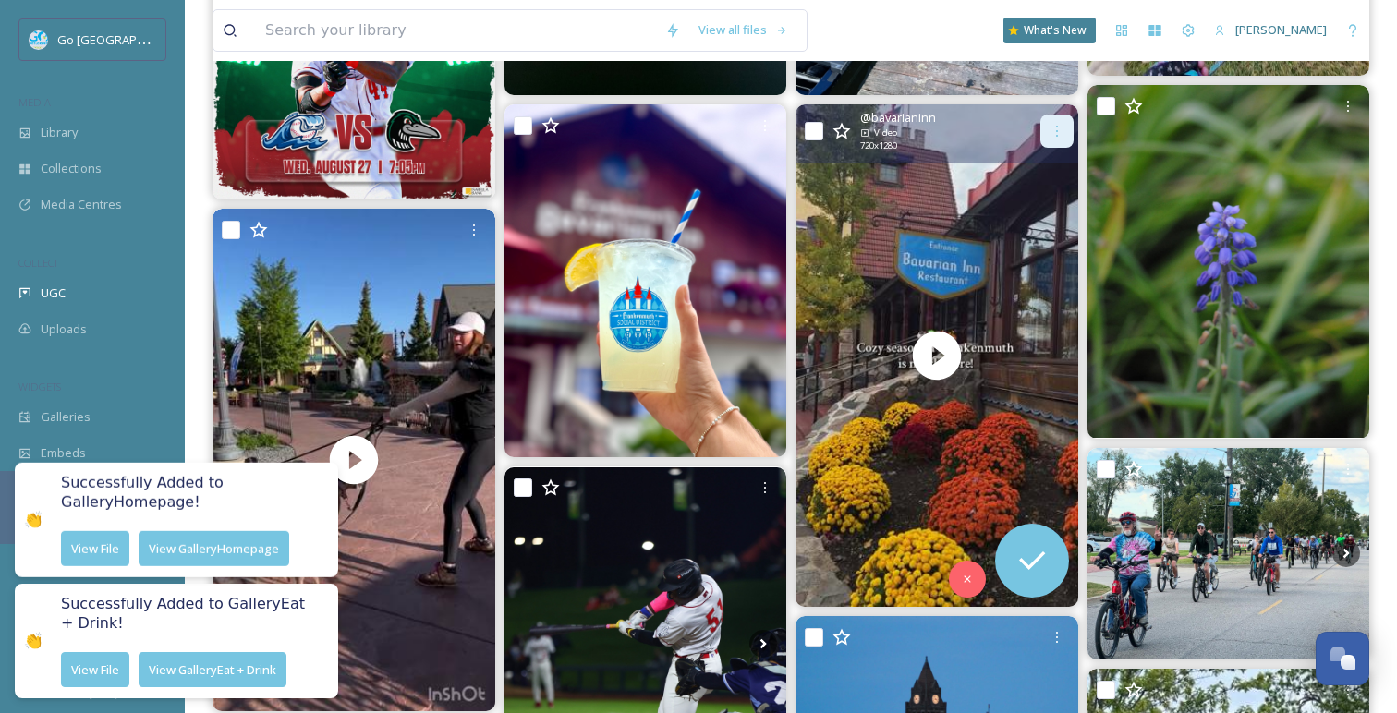
click at [1058, 137] on icon at bounding box center [1056, 131] width 15 height 15
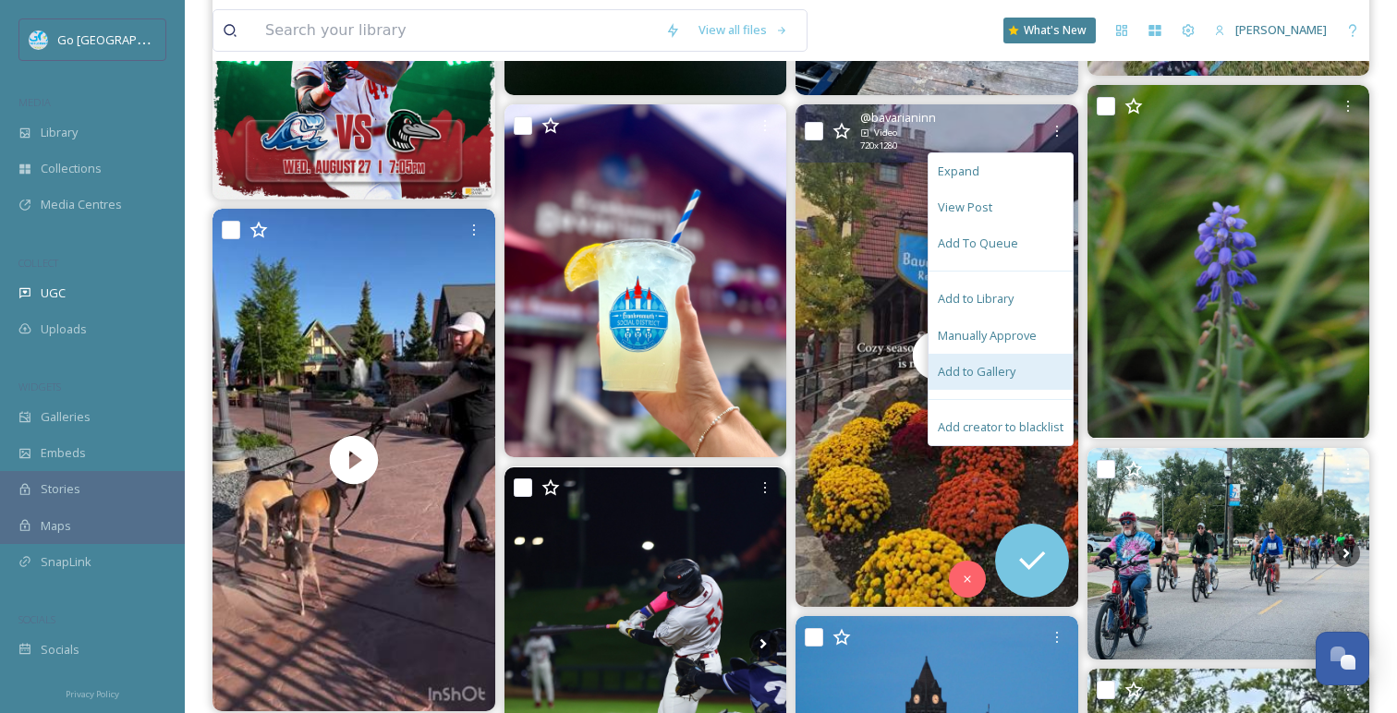
click at [980, 365] on span "Add to Gallery" at bounding box center [977, 372] width 78 height 18
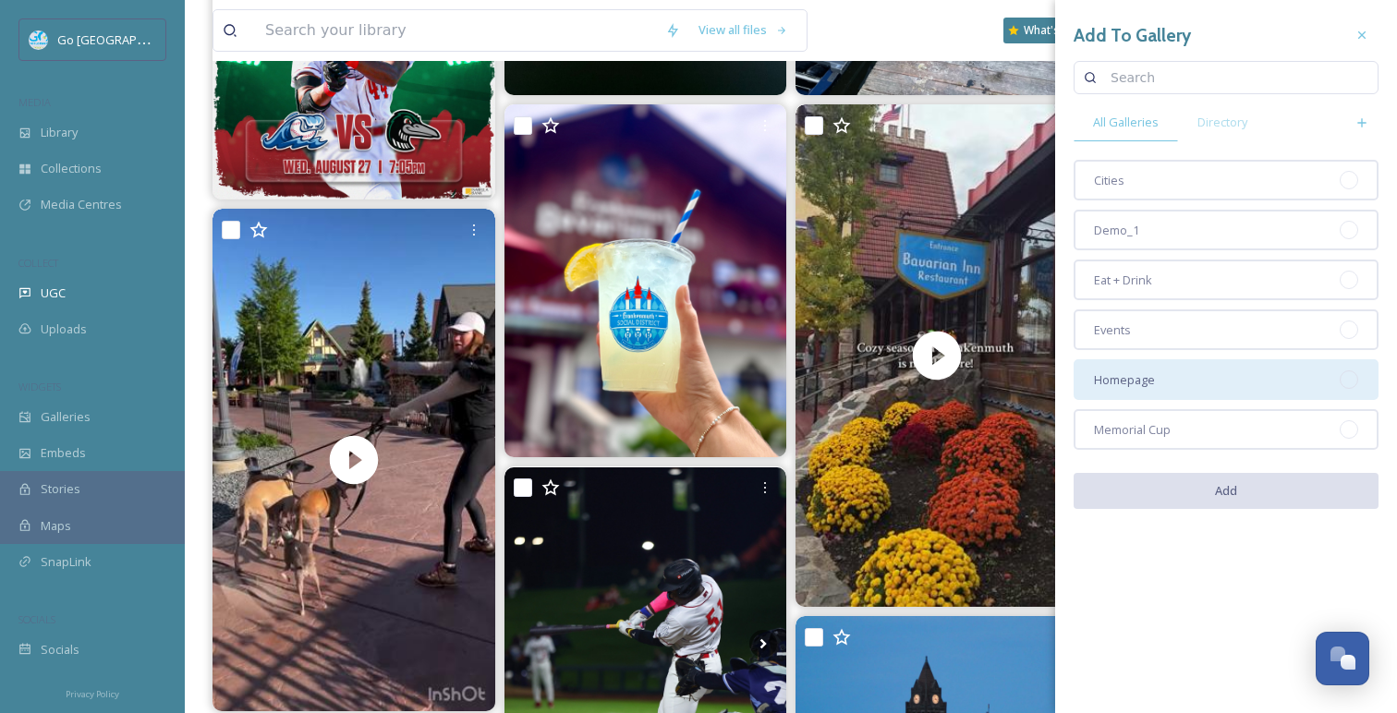
click at [1119, 384] on span "Homepage" at bounding box center [1124, 380] width 61 height 18
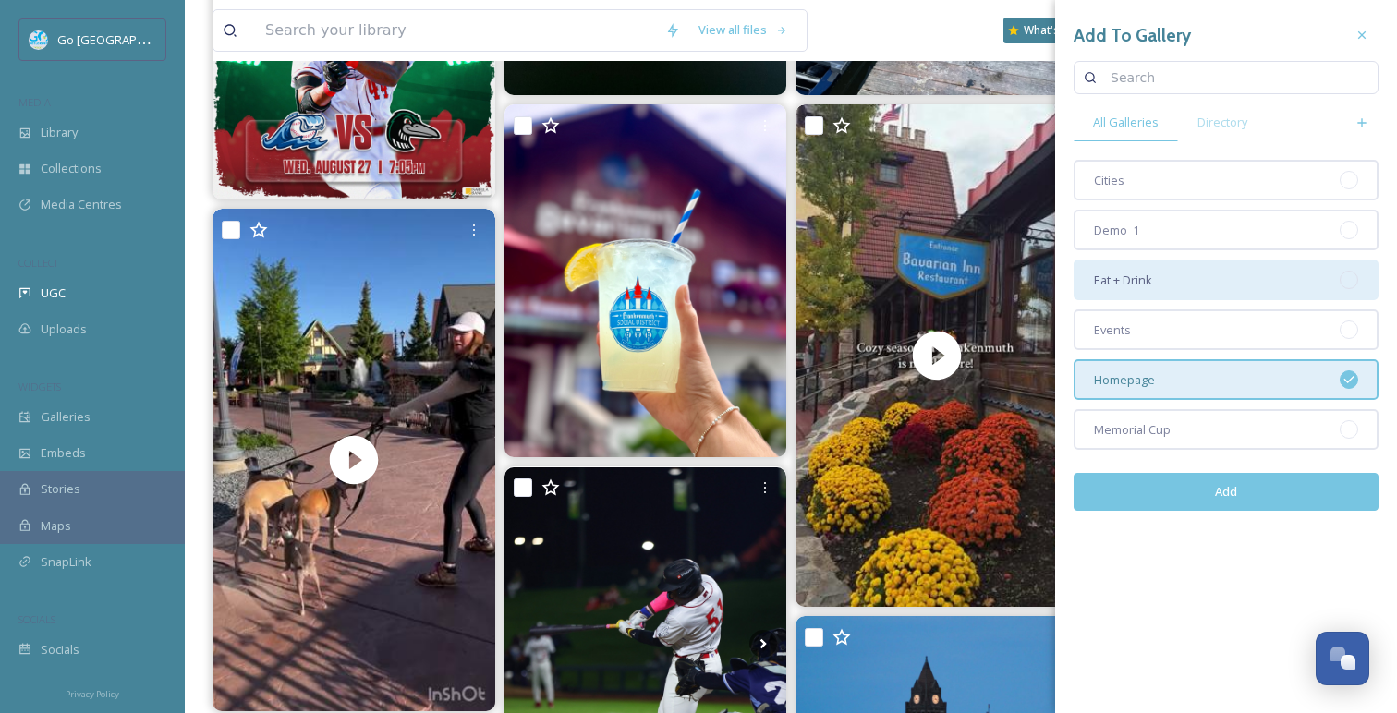
click at [1194, 274] on div "Eat + Drink" at bounding box center [1225, 280] width 305 height 41
click at [1176, 504] on button "Add" at bounding box center [1225, 492] width 305 height 38
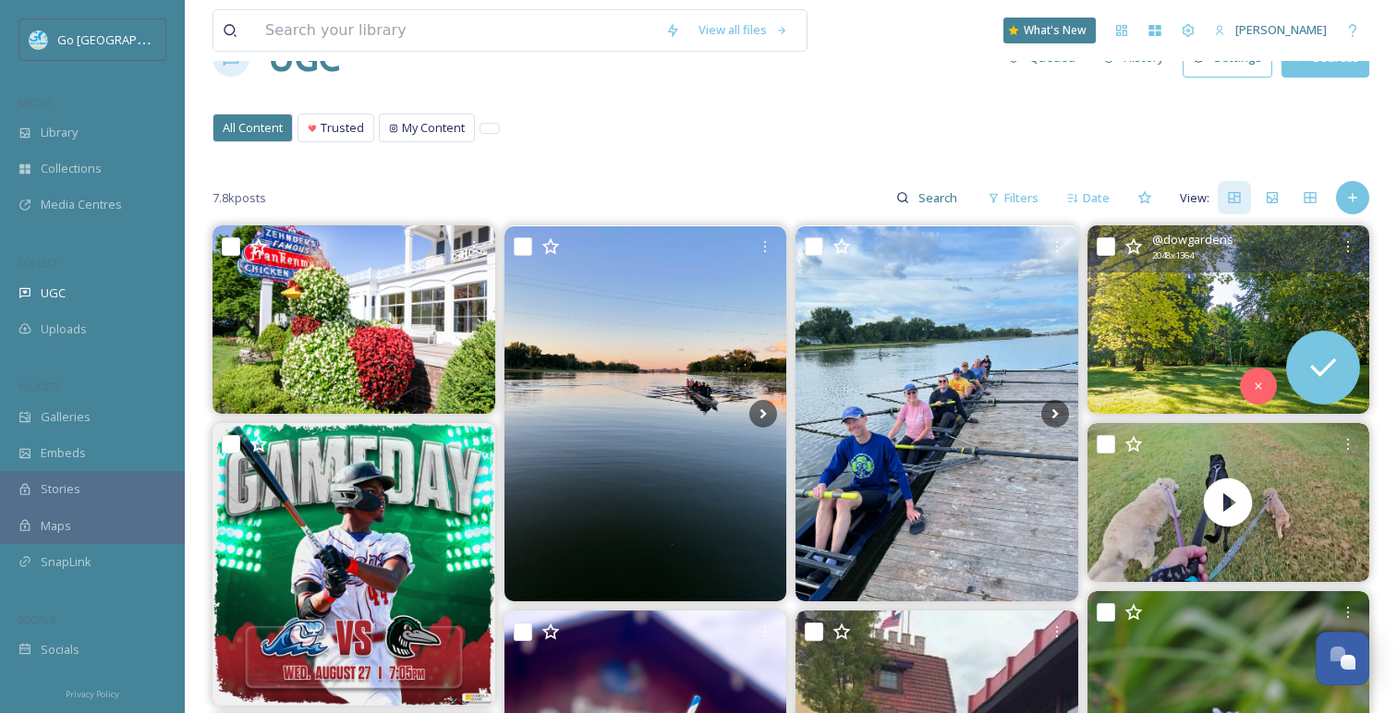
scroll to position [0, 0]
